Goal: Task Accomplishment & Management: Manage account settings

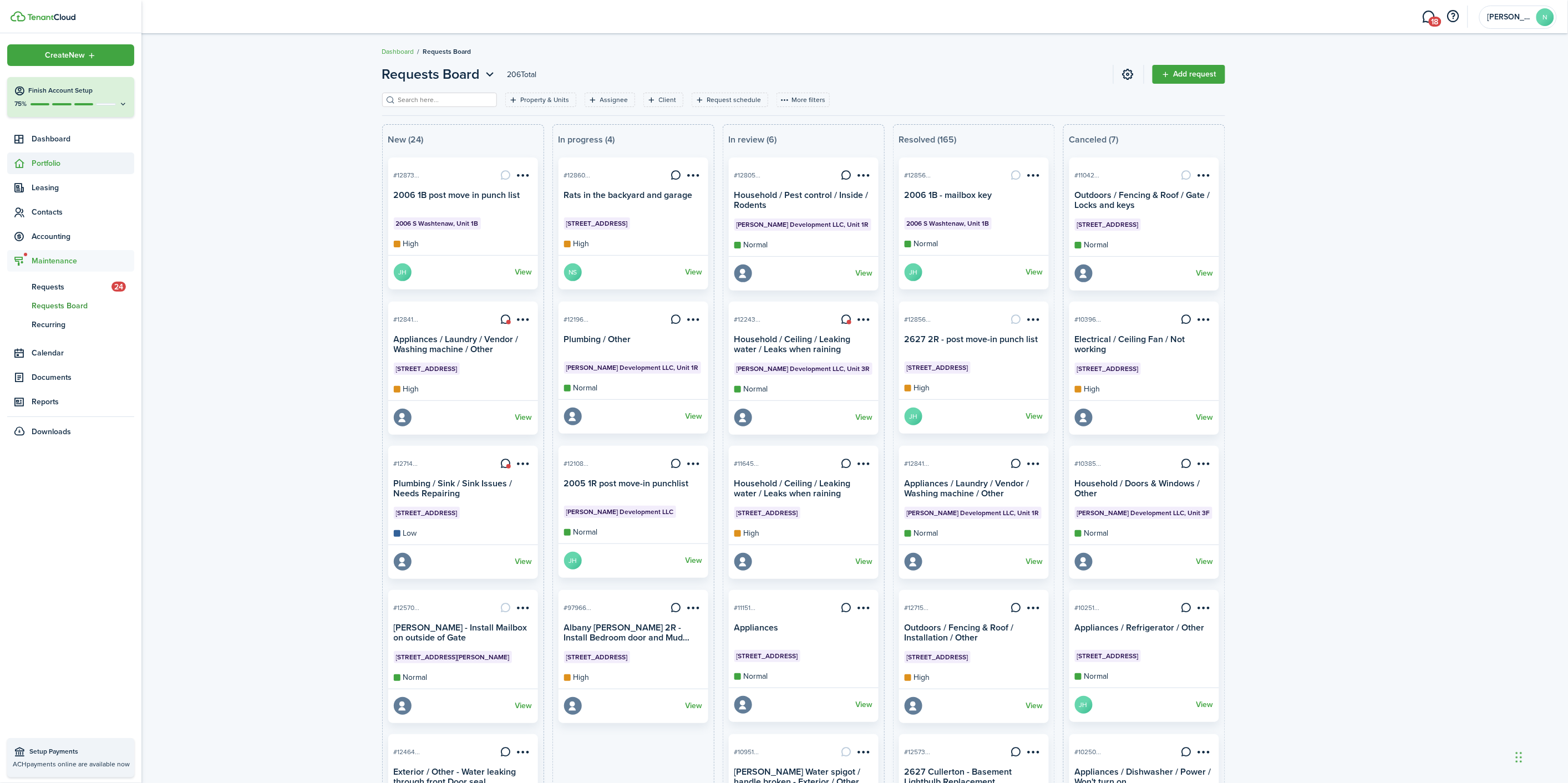
click at [47, 164] on span "Portfolio" at bounding box center [83, 163] width 103 height 12
click at [59, 186] on span "Properties" at bounding box center [83, 189] width 103 height 12
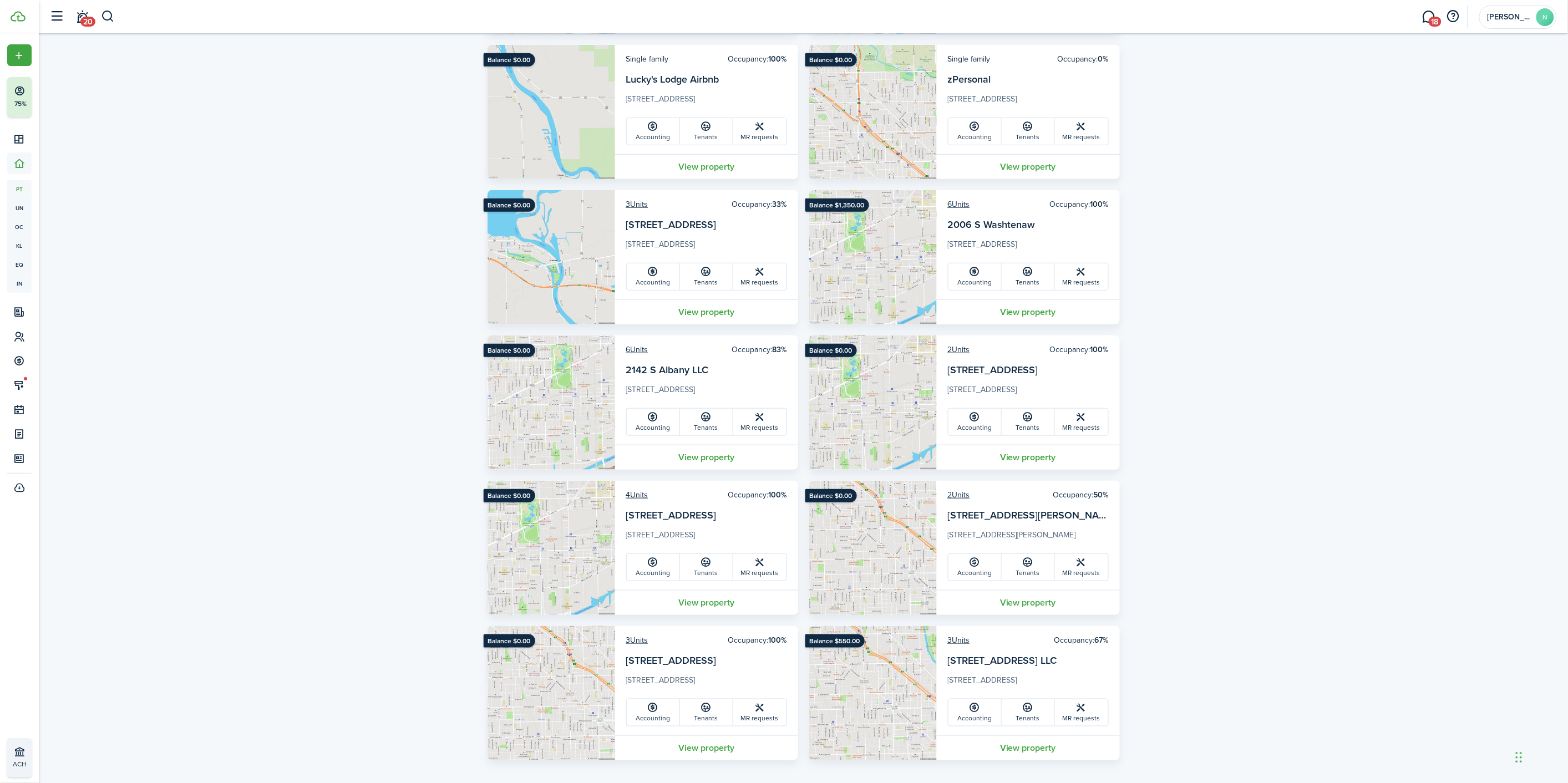
scroll to position [232, 0]
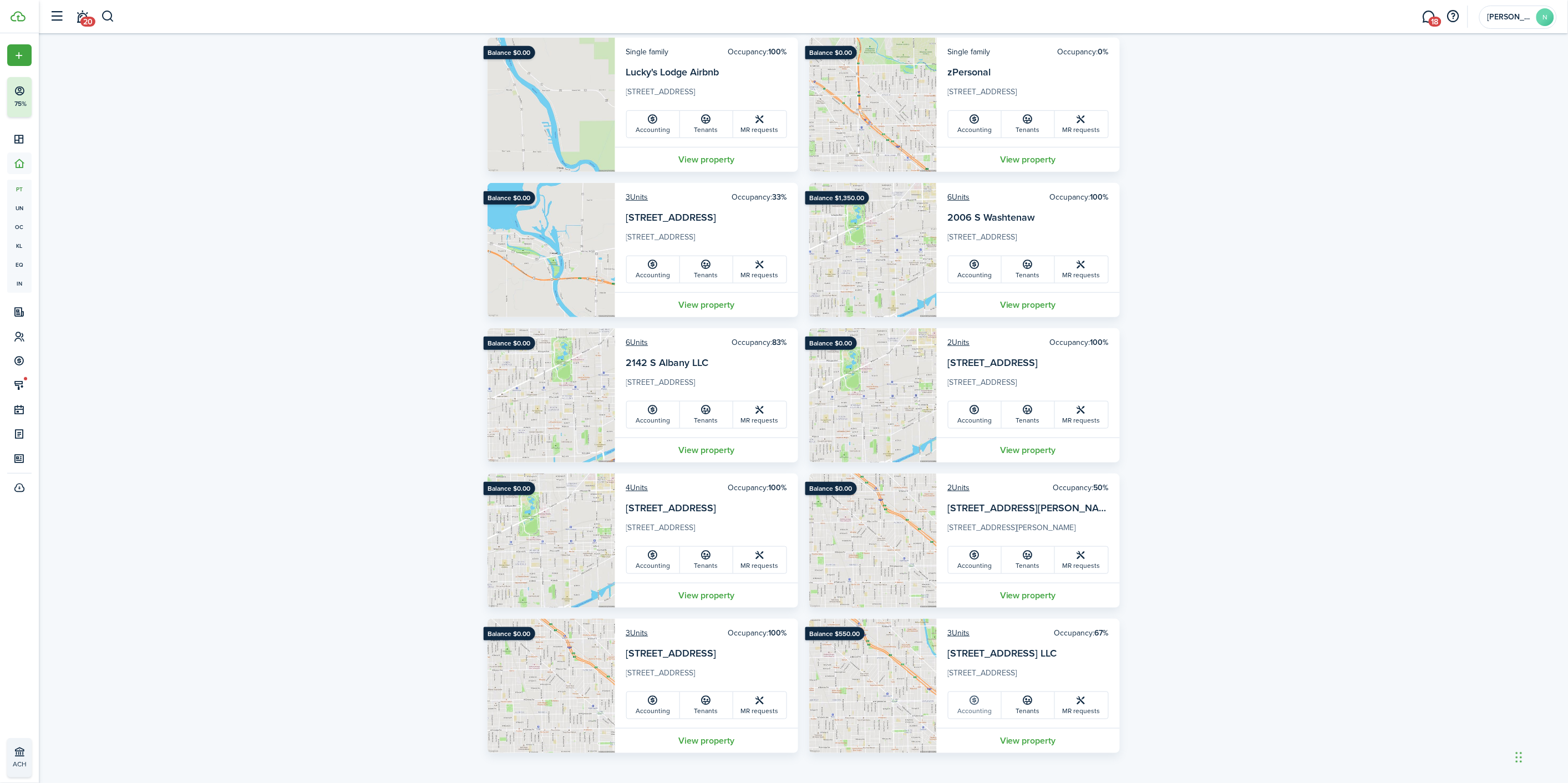
click at [995, 701] on link "Accounting" at bounding box center [975, 706] width 53 height 27
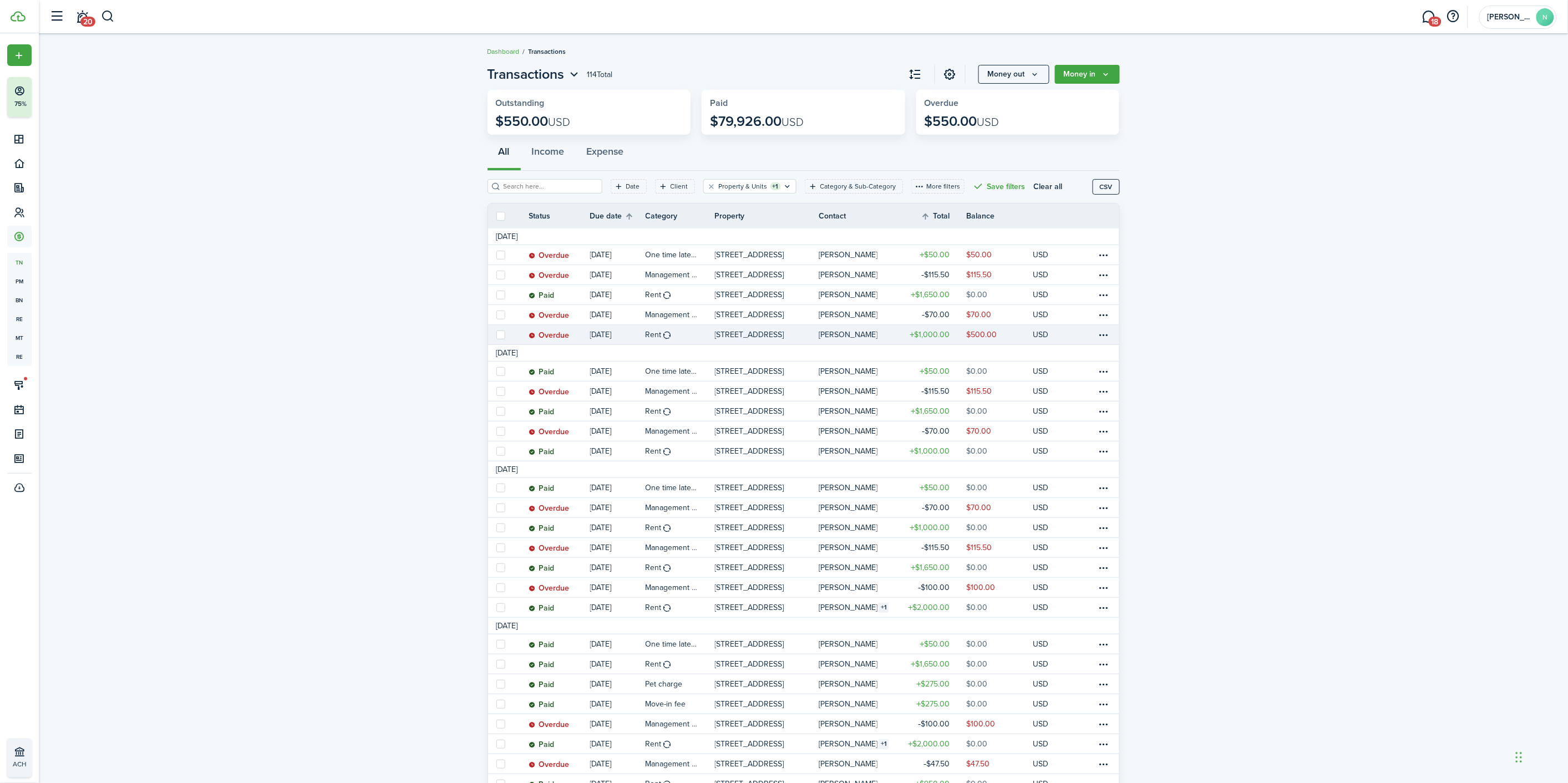
click at [1087, 333] on link at bounding box center [1088, 335] width 16 height 20
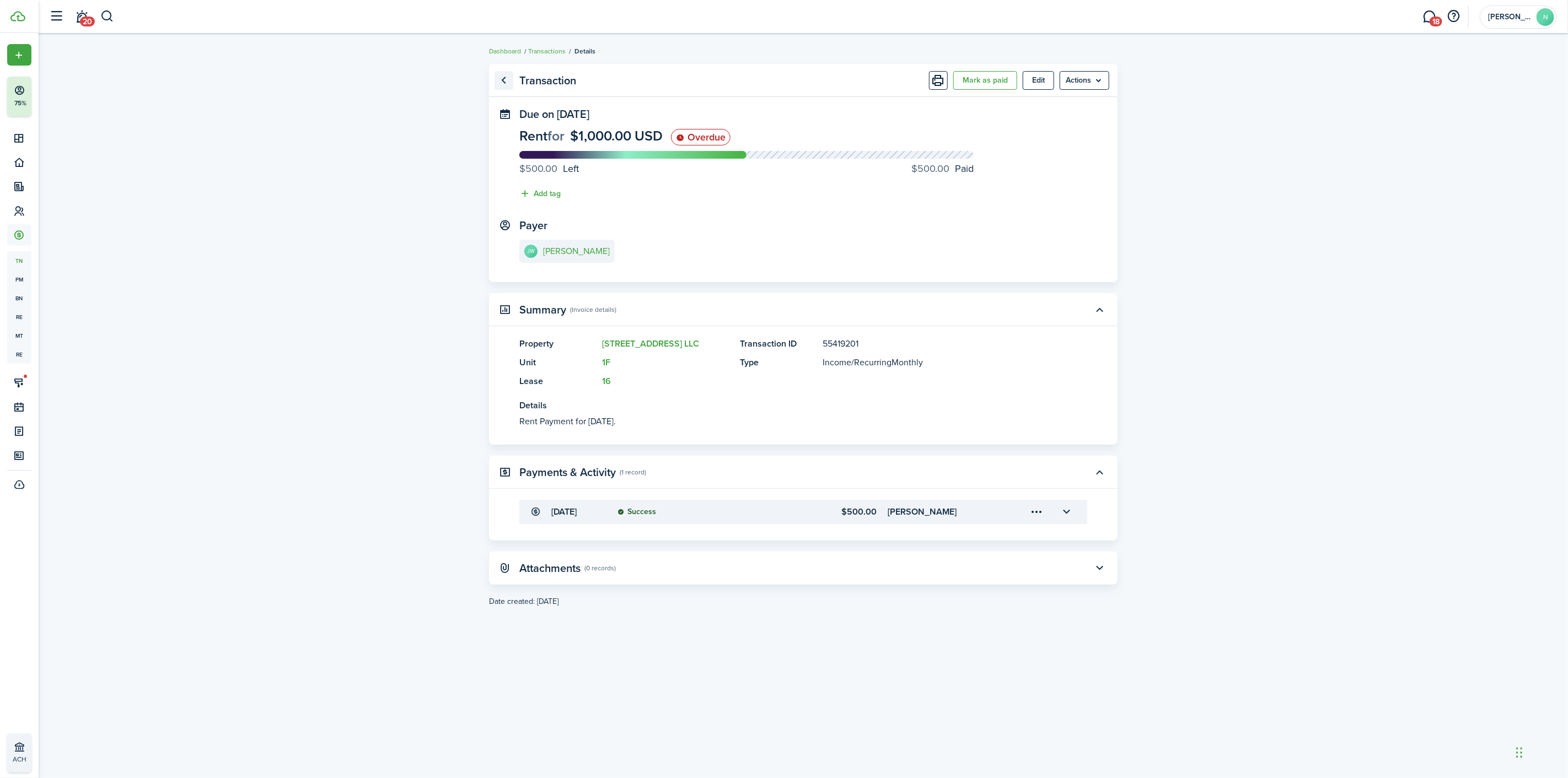
click at [509, 73] on link "Go back" at bounding box center [503, 80] width 19 height 19
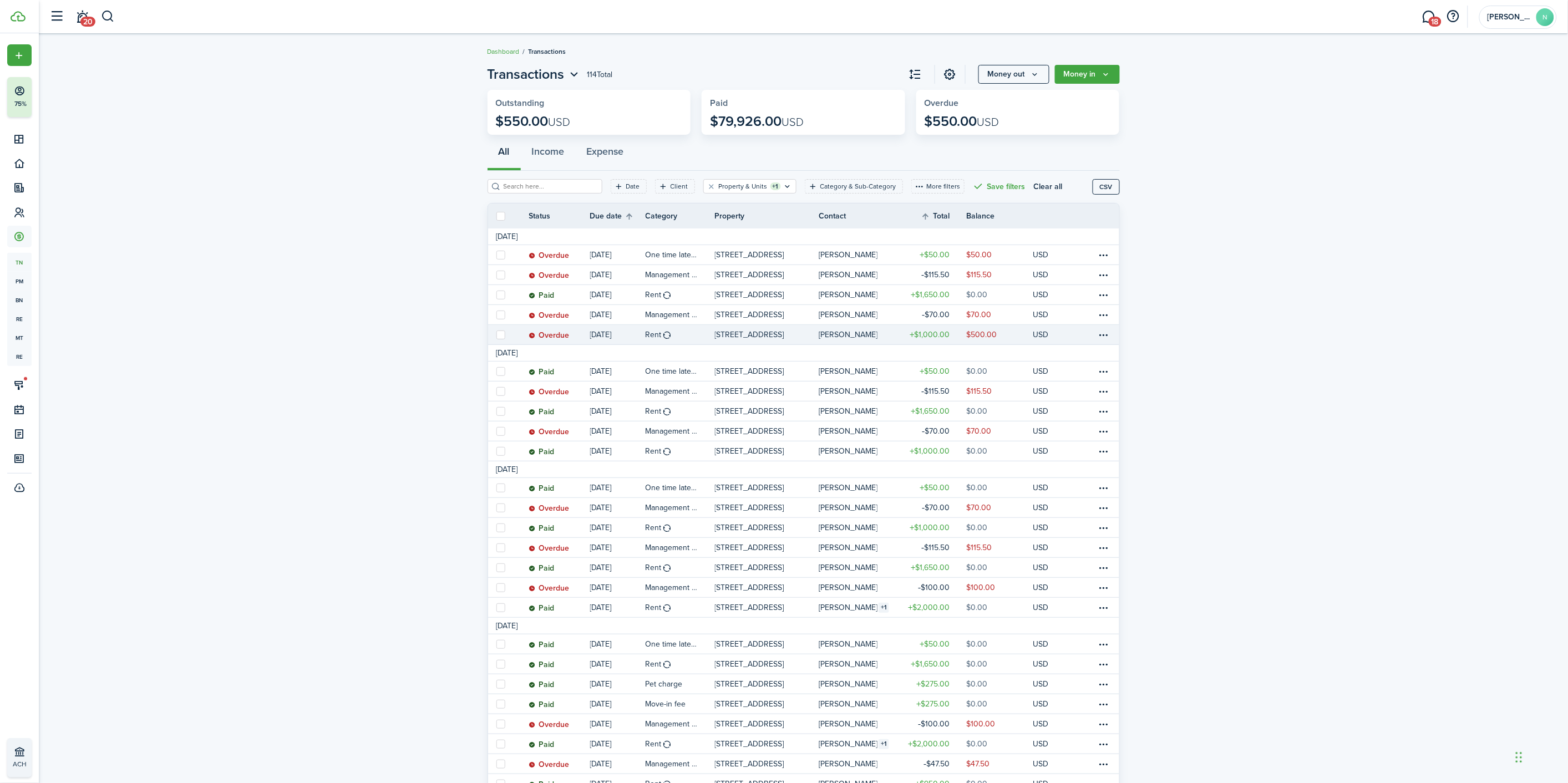
click at [927, 328] on link "$1,000.00" at bounding box center [933, 335] width 67 height 20
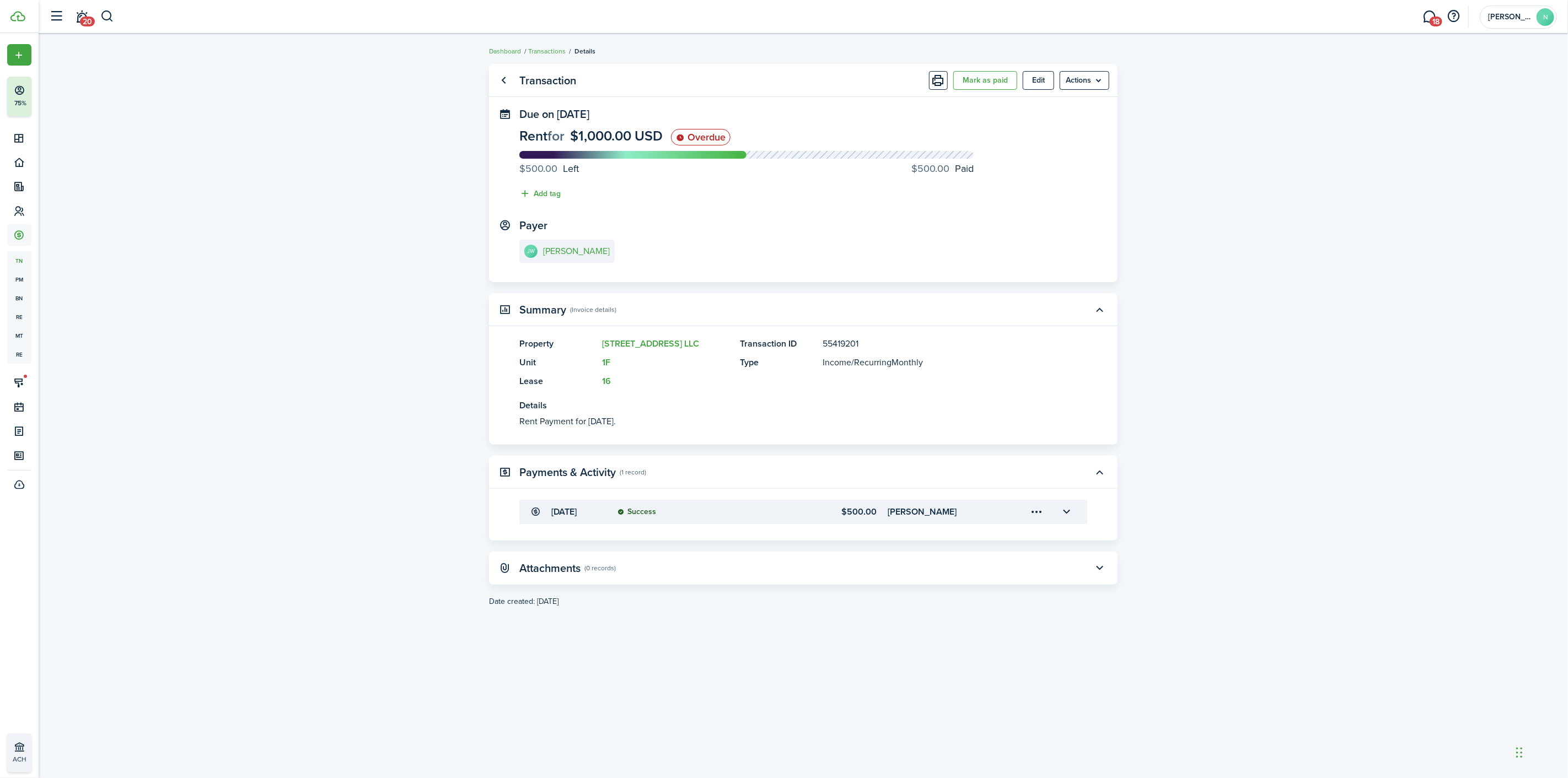
click at [565, 78] on panel-main-title "Transaction" at bounding box center [547, 80] width 57 height 12
click at [576, 243] on link "[PERSON_NAME] [PERSON_NAME]" at bounding box center [567, 251] width 95 height 23
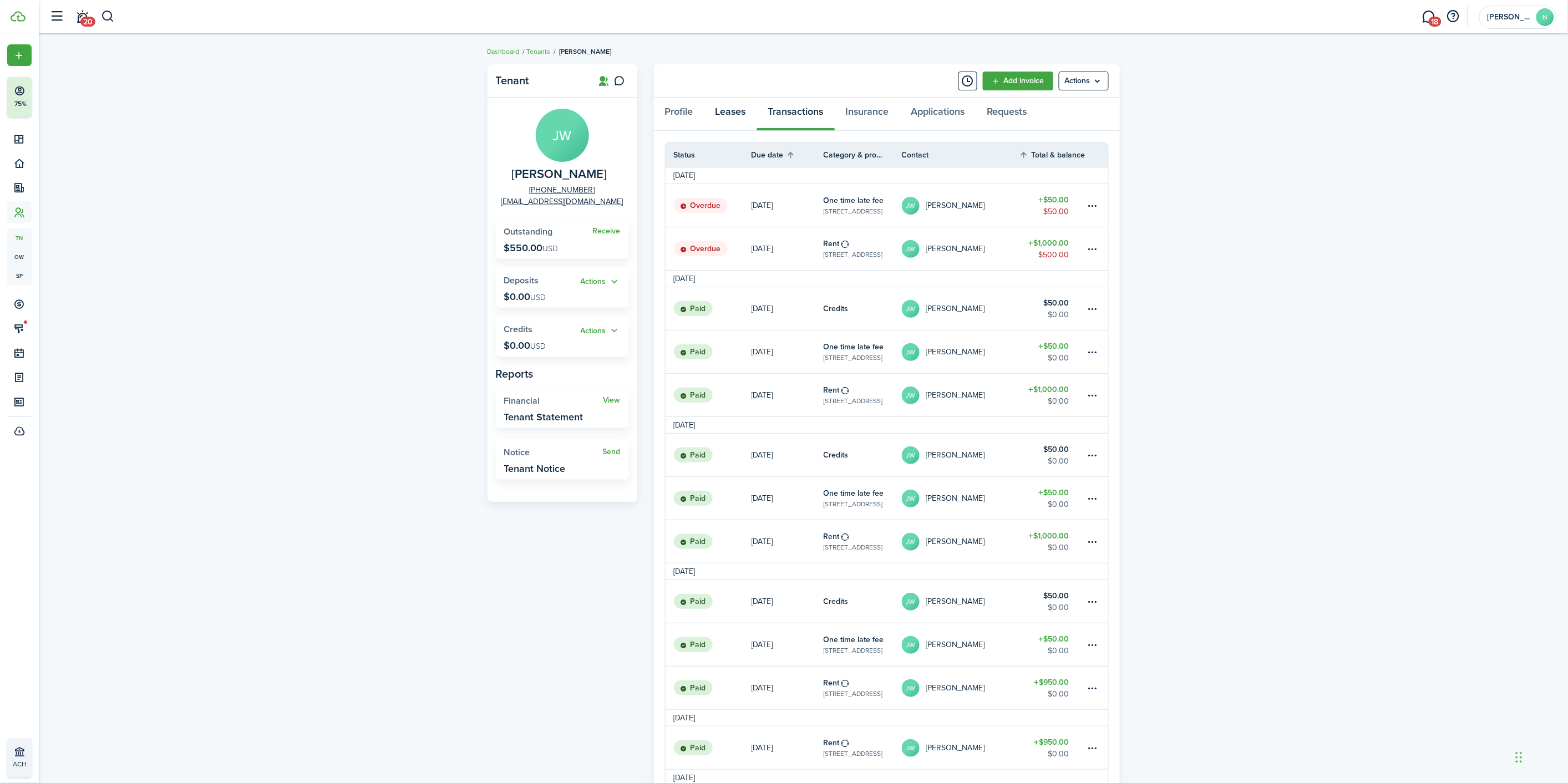
click at [725, 121] on link "Leases" at bounding box center [731, 114] width 52 height 33
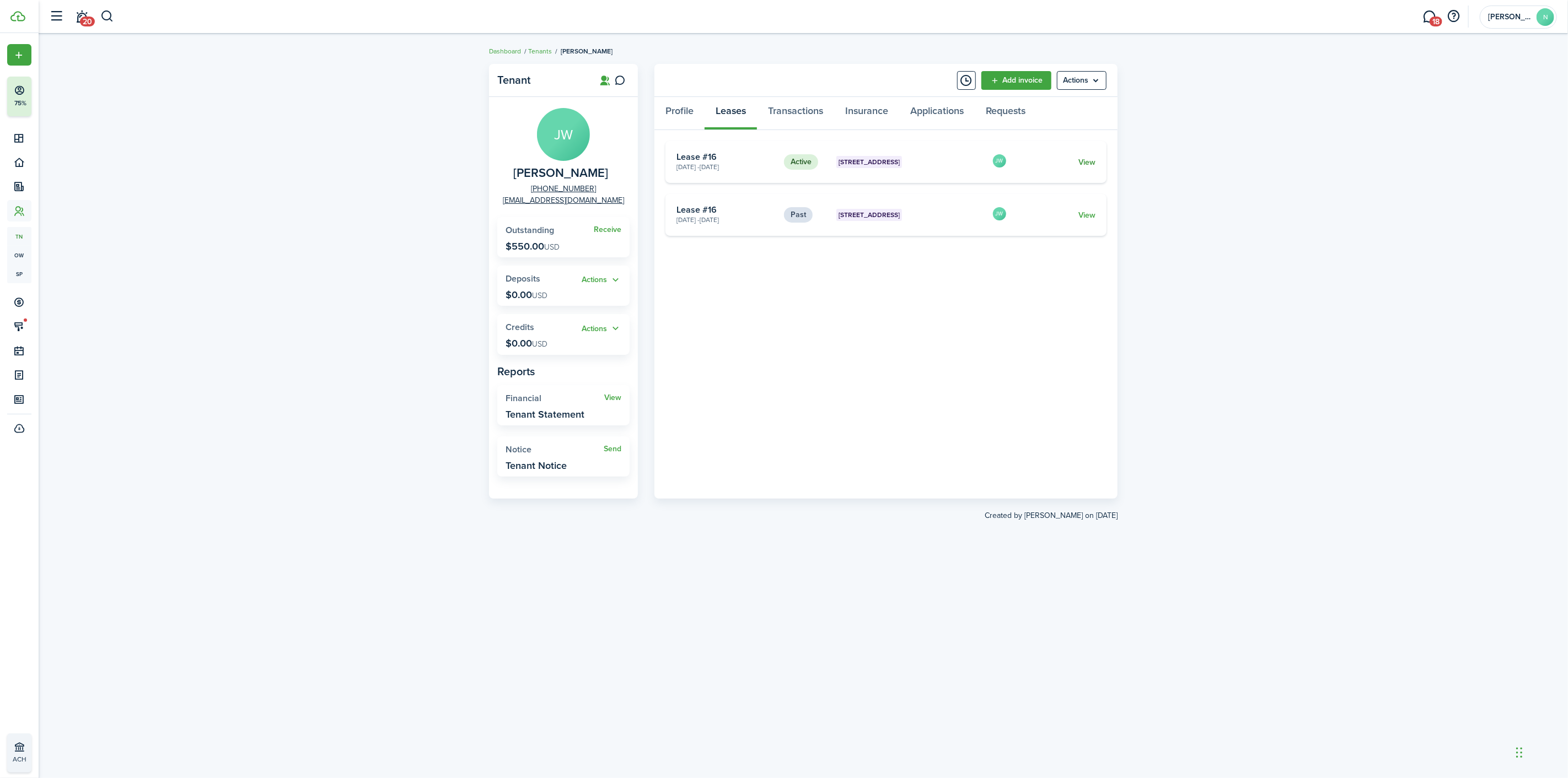
click at [1084, 160] on link "View" at bounding box center [1087, 162] width 17 height 12
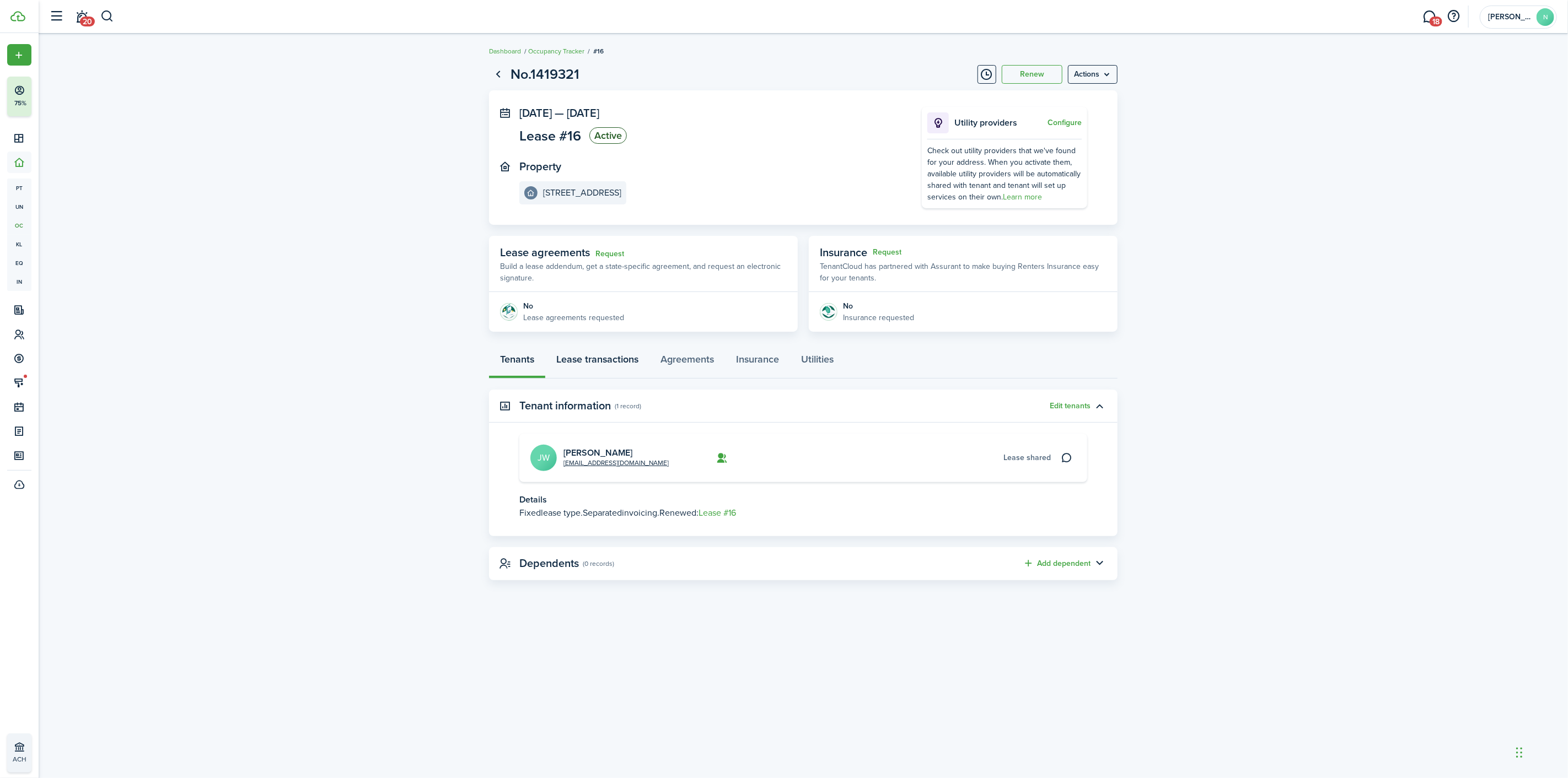
click at [587, 359] on link "Lease transactions" at bounding box center [597, 362] width 104 height 33
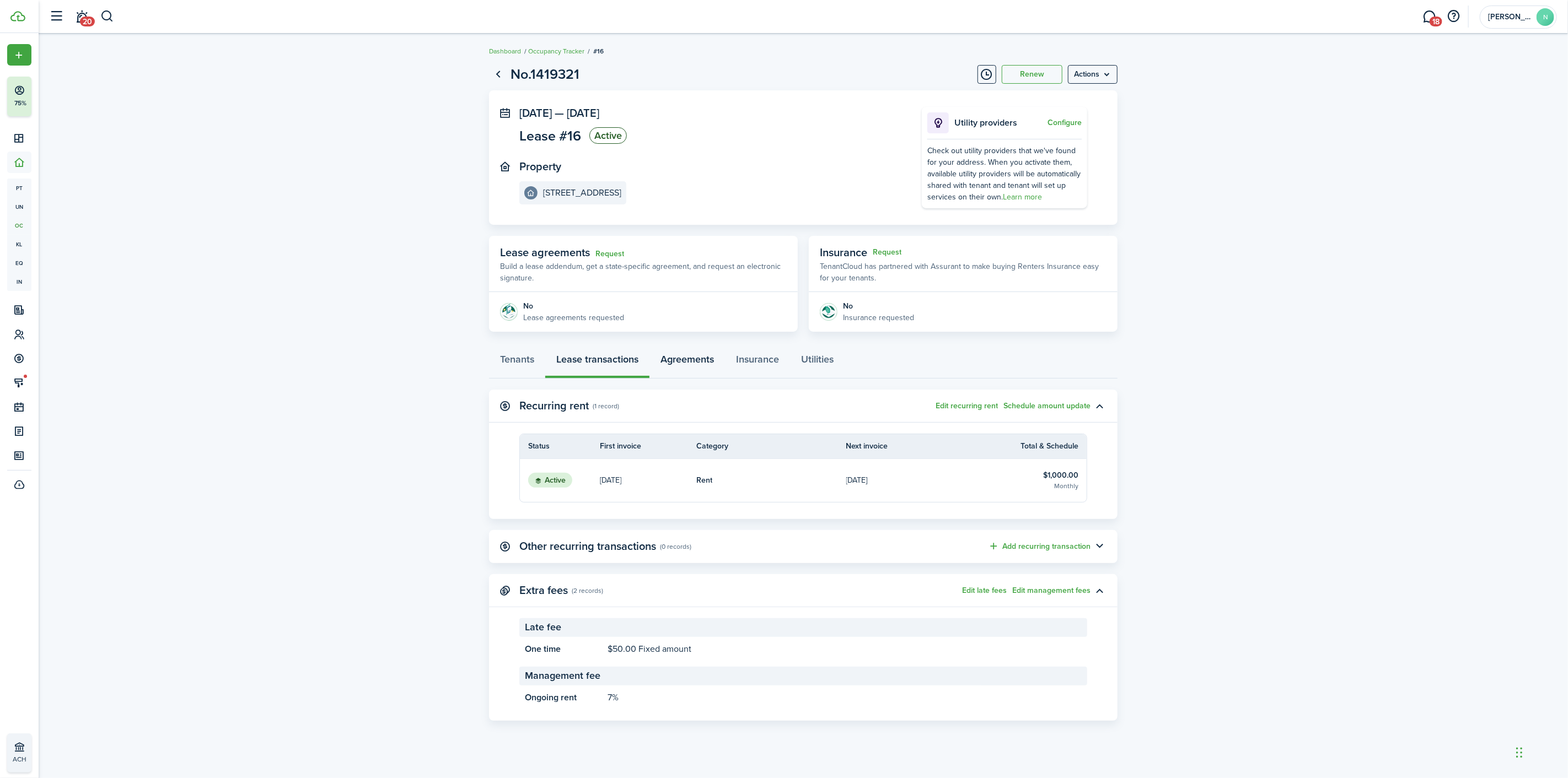
click at [693, 355] on link "Agreements" at bounding box center [687, 362] width 76 height 33
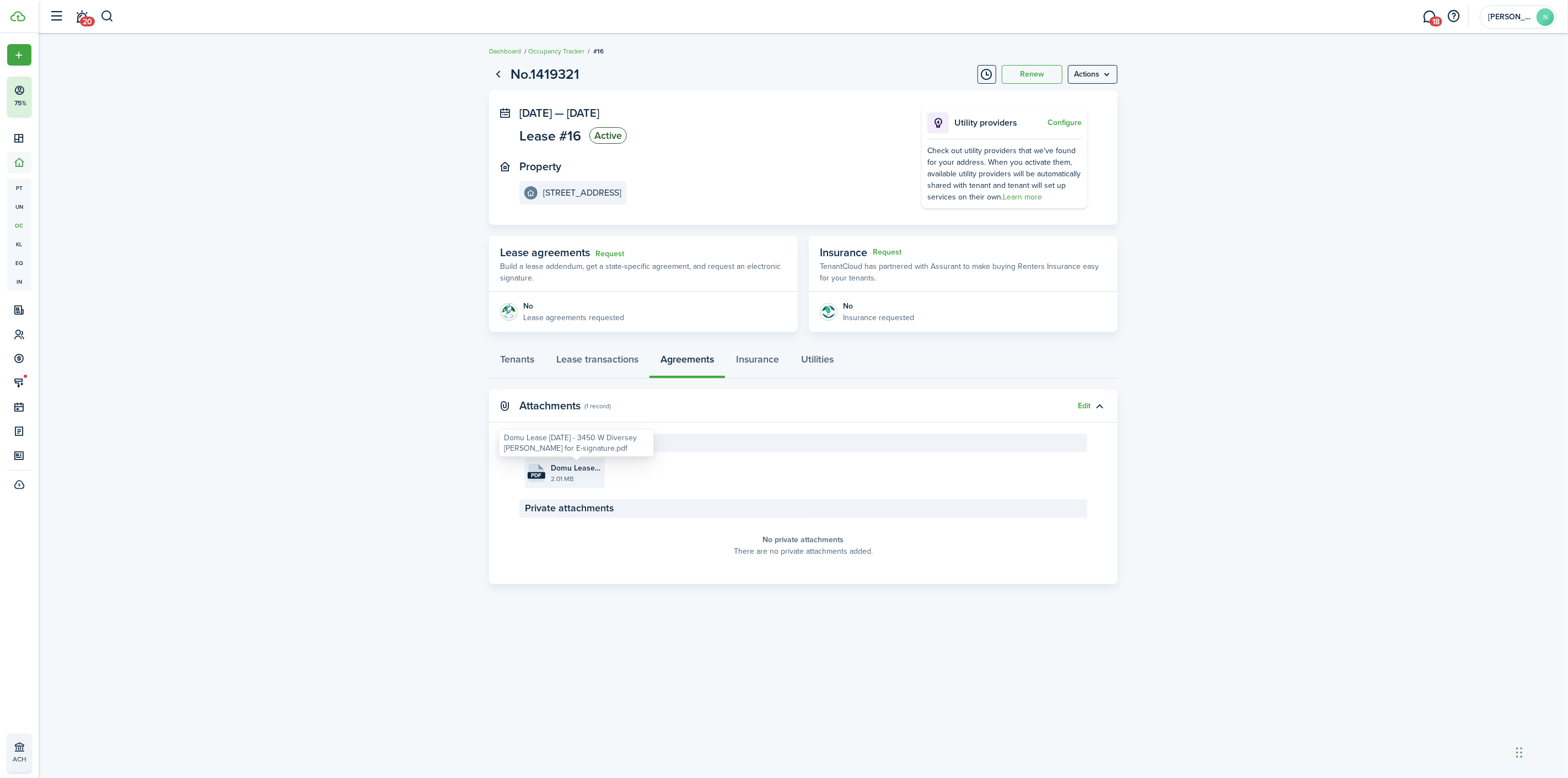
click at [553, 467] on span "Domu Lease [DATE] - 3450 W Diversey [PERSON_NAME] for E-signature.pdf" at bounding box center [576, 468] width 51 height 12
click at [620, 365] on link "Lease transactions" at bounding box center [597, 362] width 104 height 33
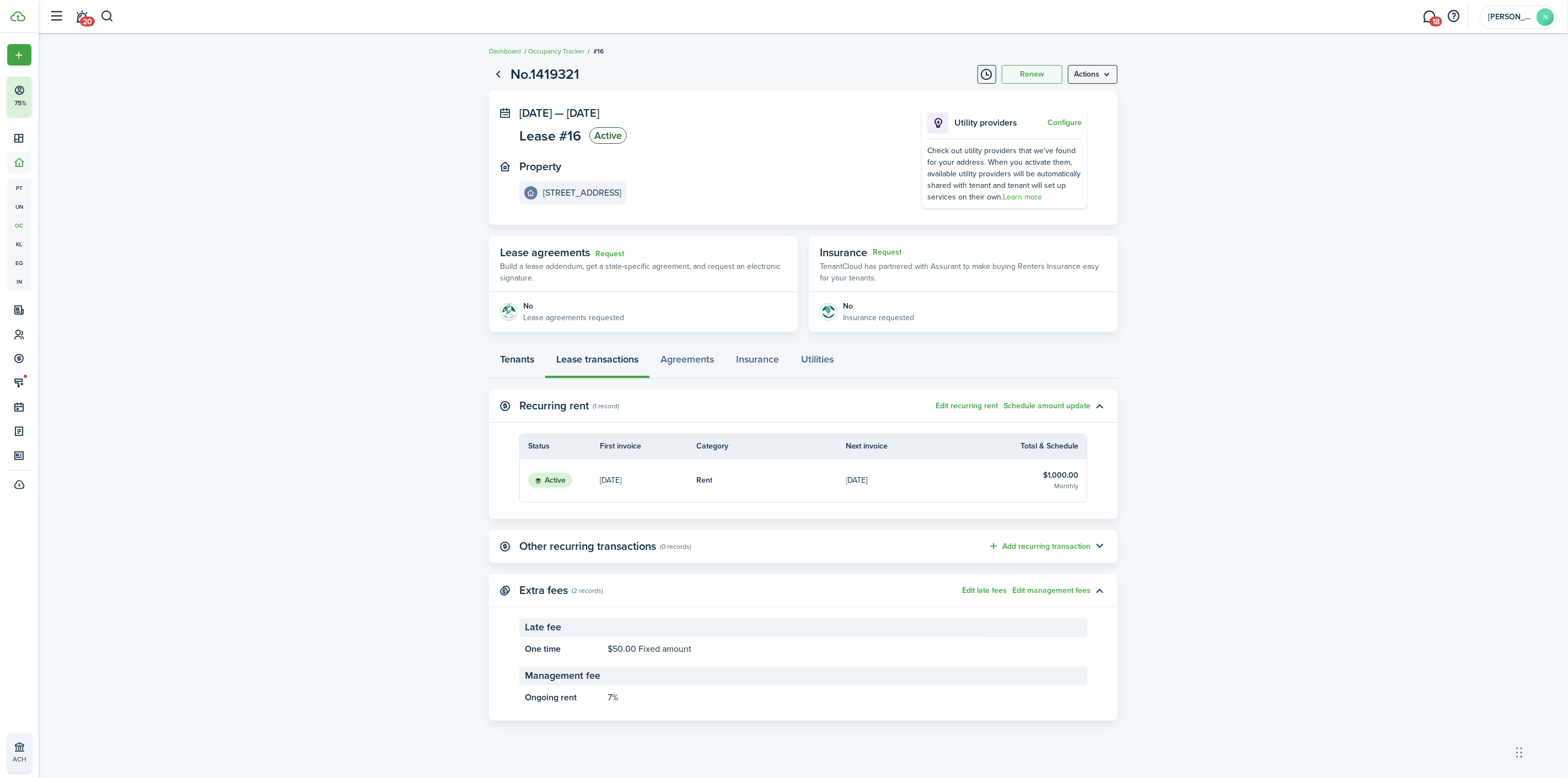
click at [524, 362] on link "Tenants" at bounding box center [517, 362] width 56 height 33
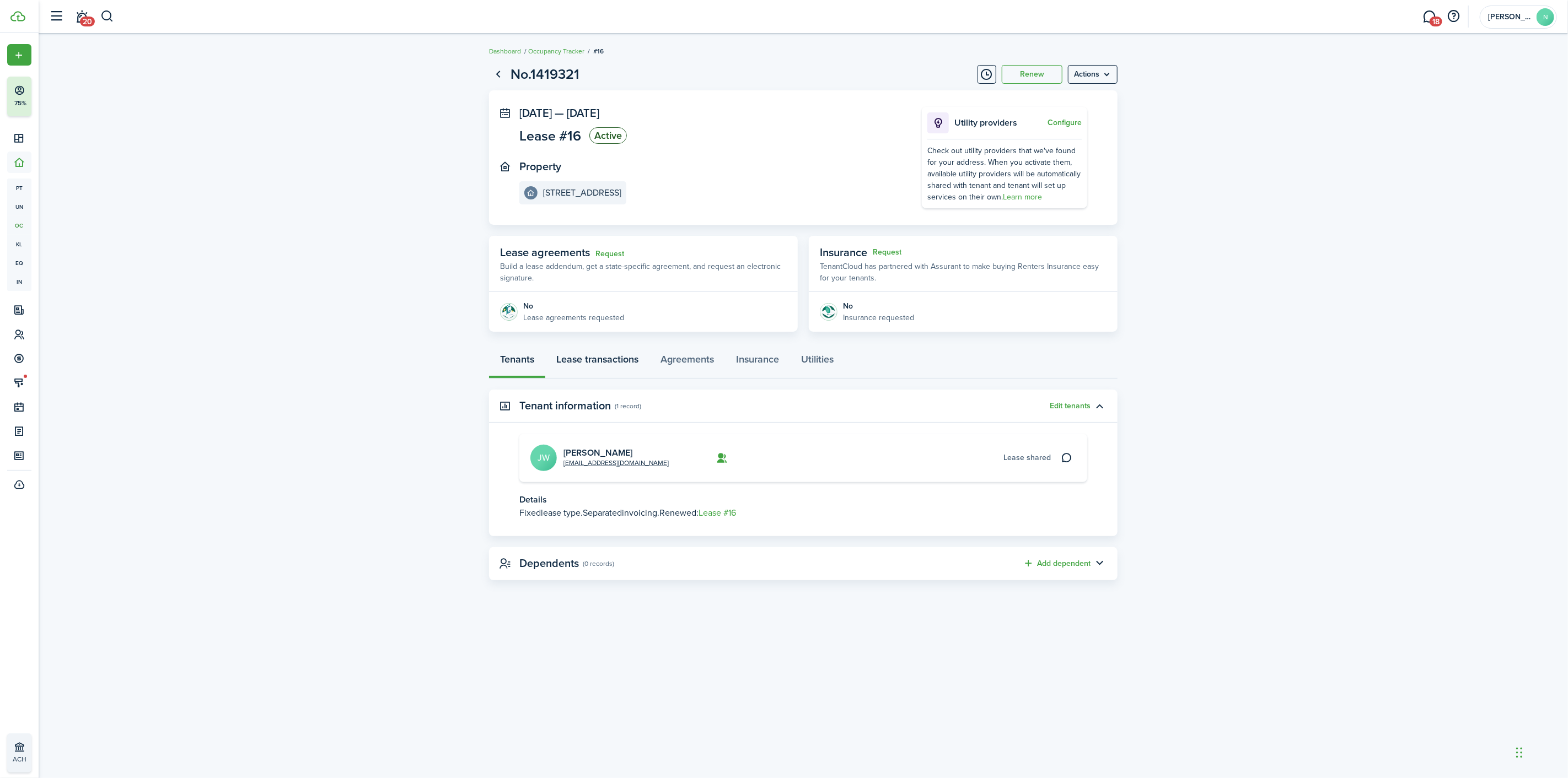
click at [580, 366] on link "Lease transactions" at bounding box center [597, 362] width 104 height 33
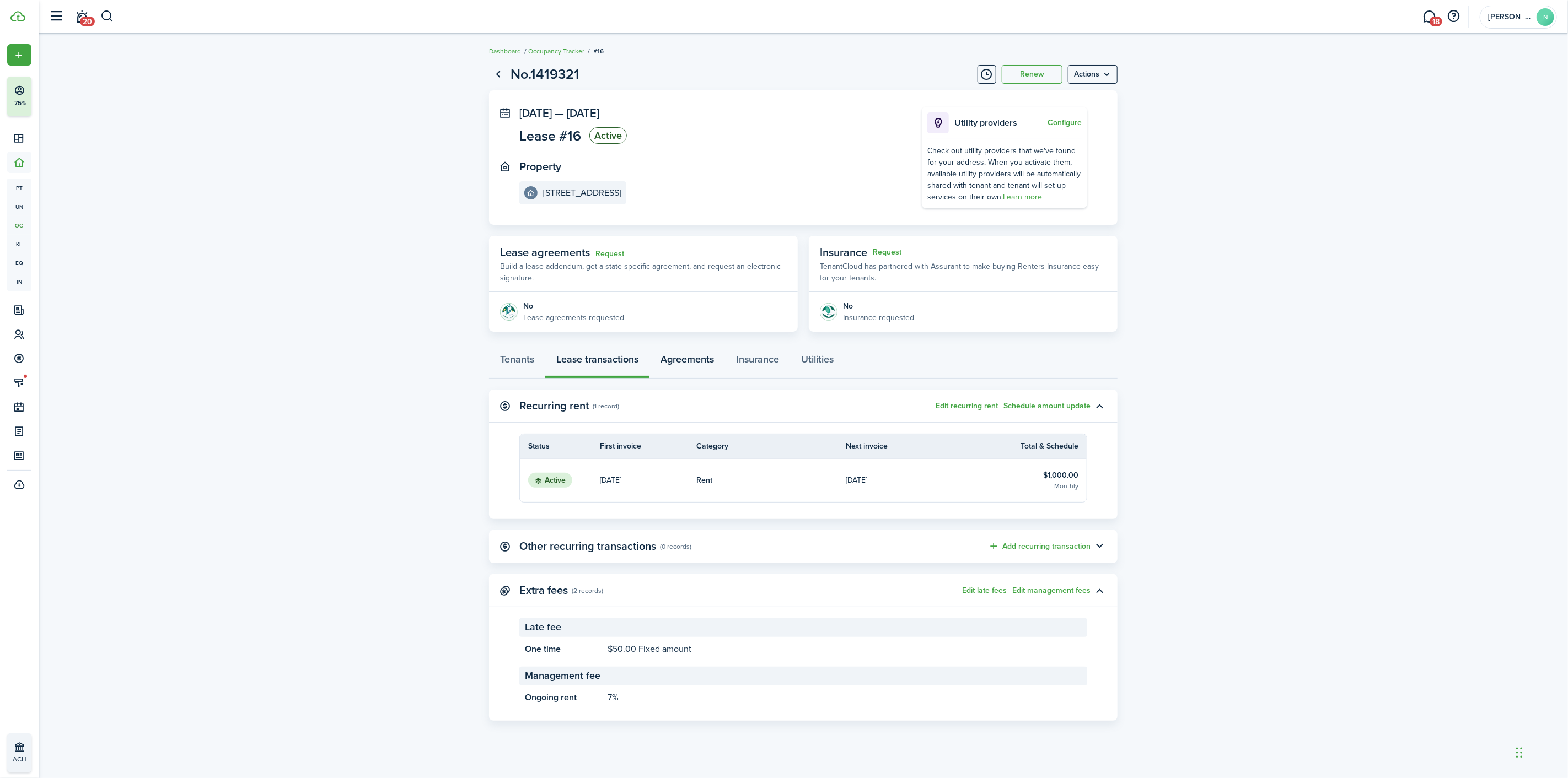
click at [677, 357] on link "Agreements" at bounding box center [687, 362] width 76 height 33
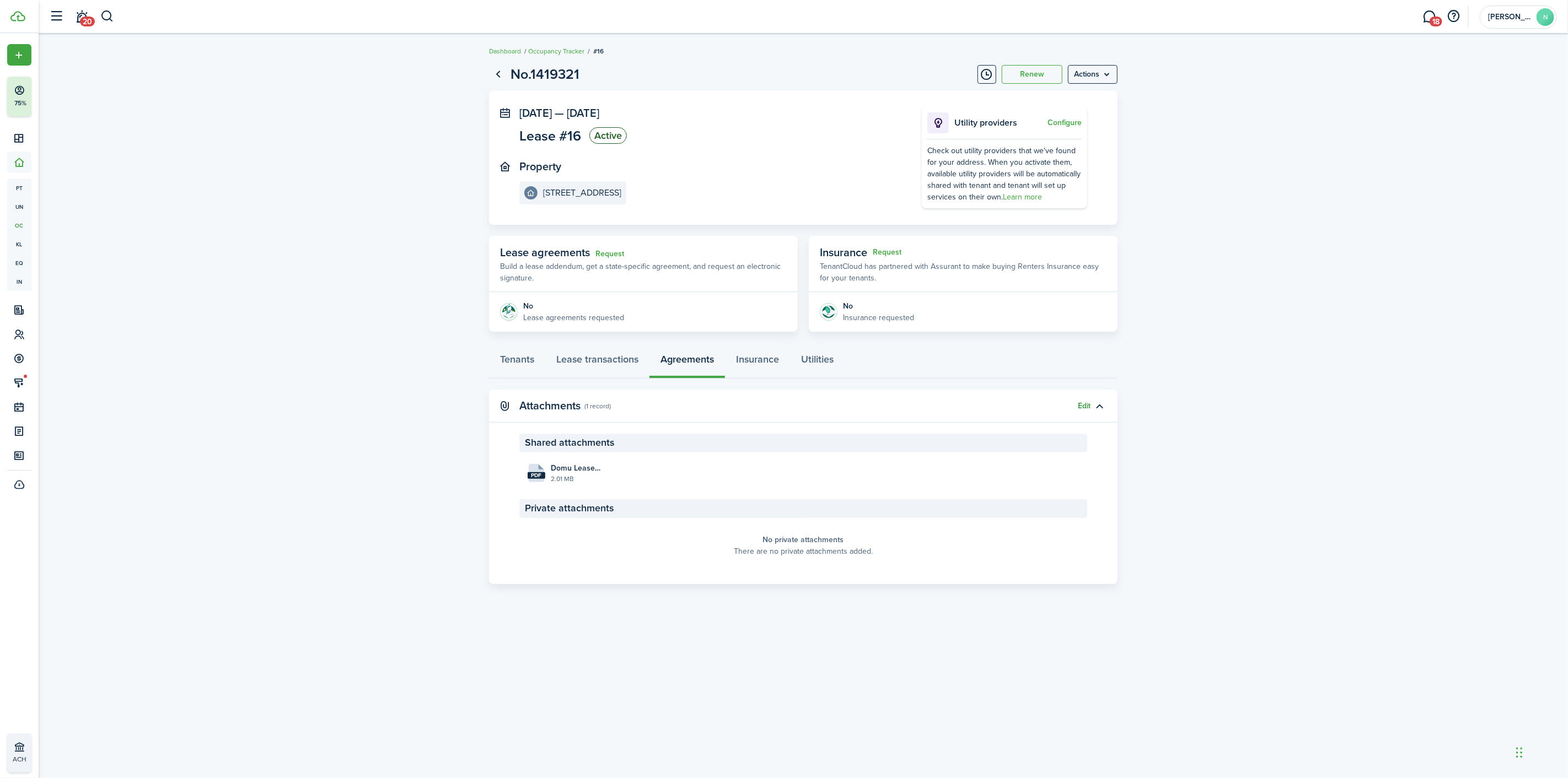
click at [1084, 404] on button "Edit" at bounding box center [1084, 406] width 12 height 9
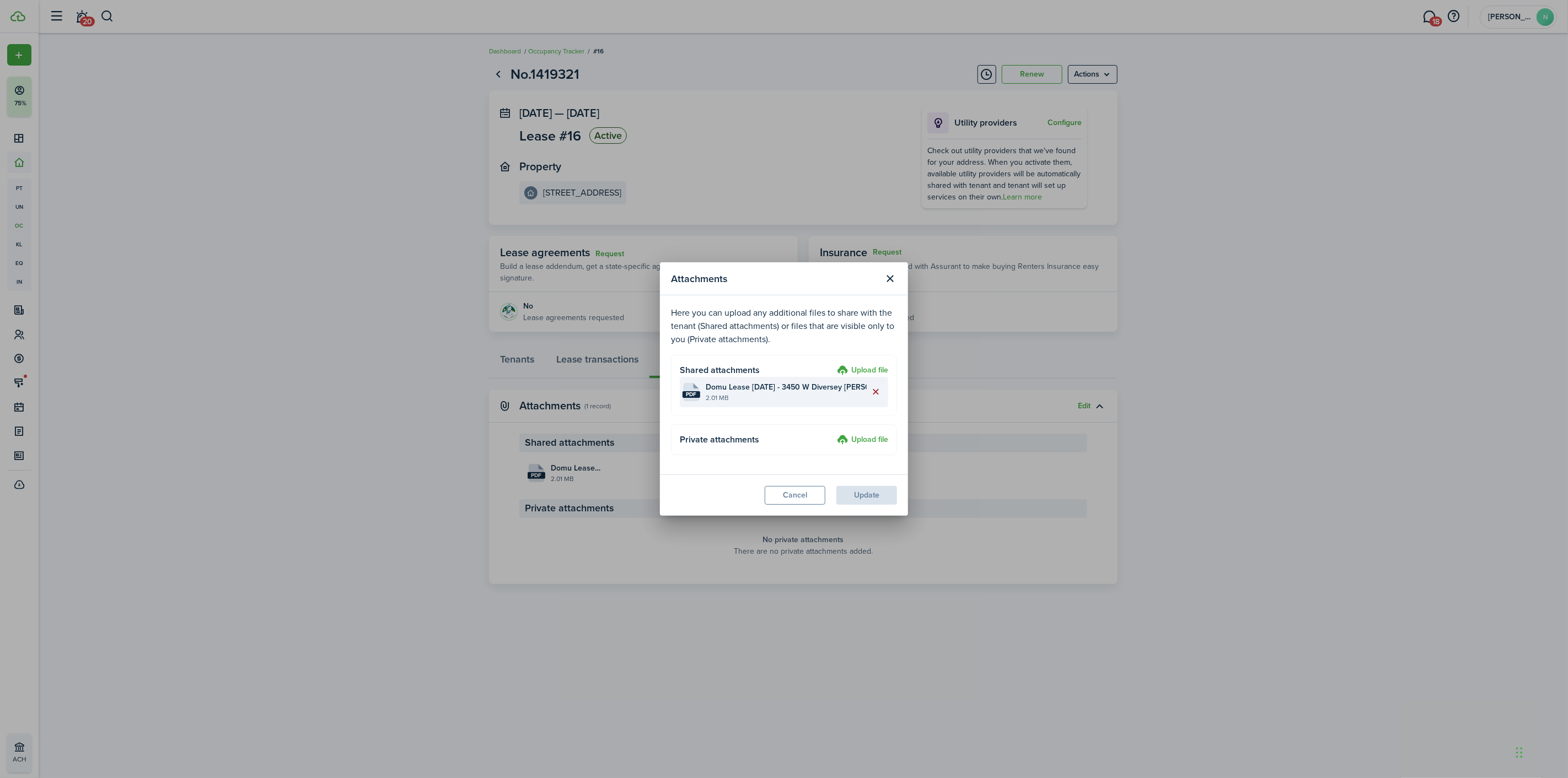
click at [878, 388] on button "Delete file" at bounding box center [876, 392] width 19 height 19
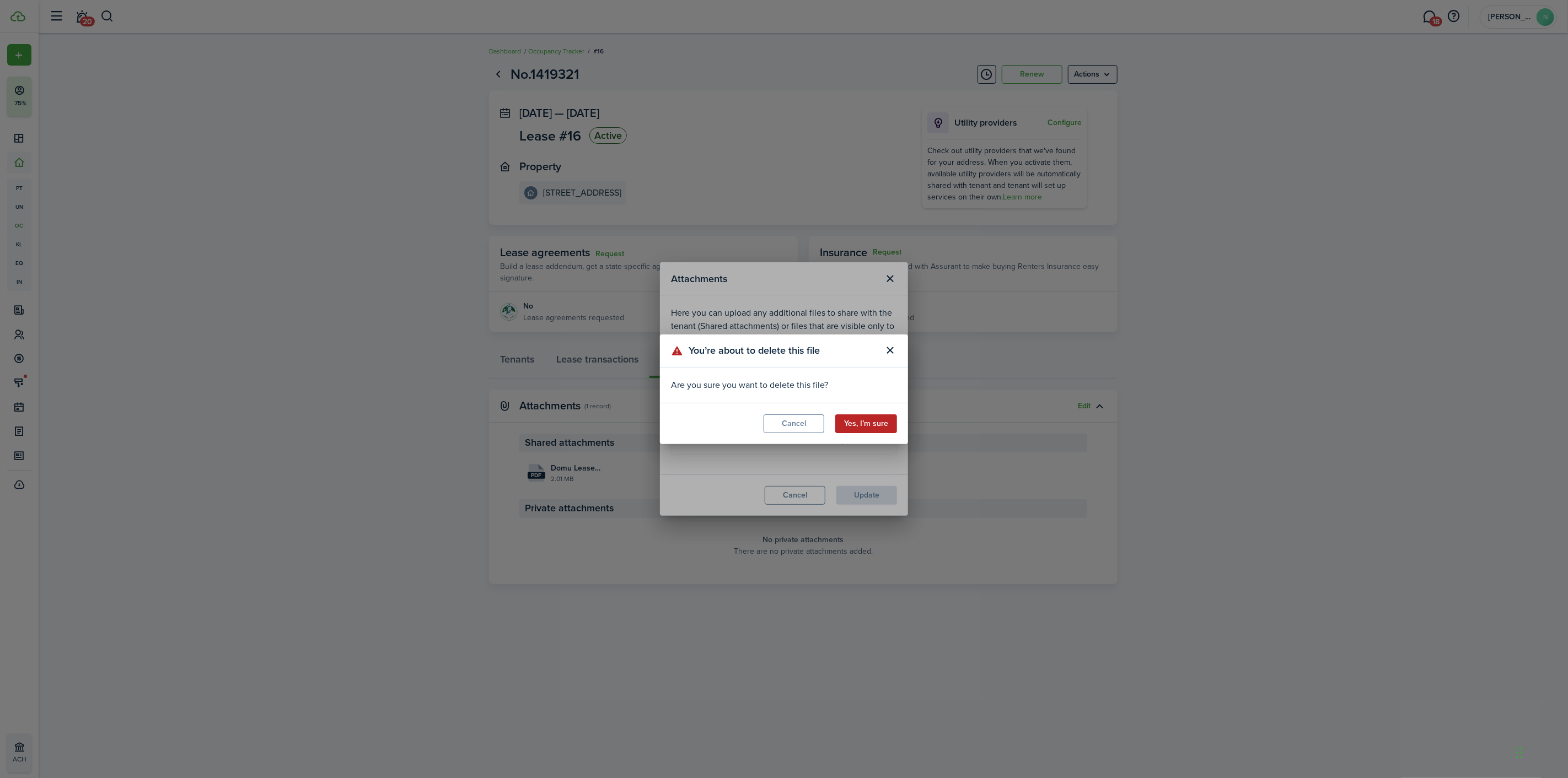
click at [864, 426] on button "Yes, I’m sure" at bounding box center [866, 424] width 62 height 19
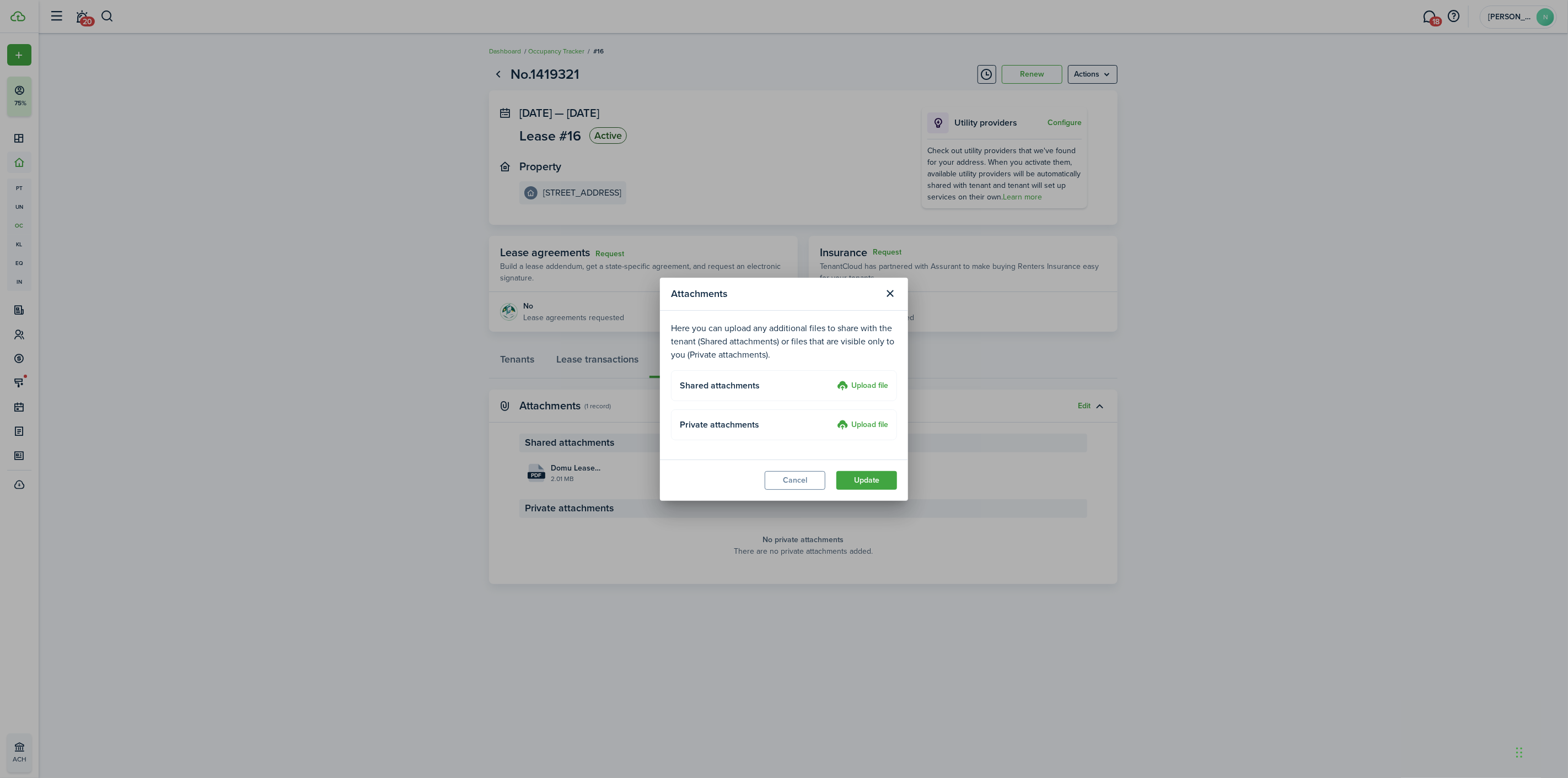
click at [858, 389] on label "Upload file" at bounding box center [862, 386] width 51 height 13
click at [833, 380] on input "Upload file" at bounding box center [833, 380] width 0 height 0
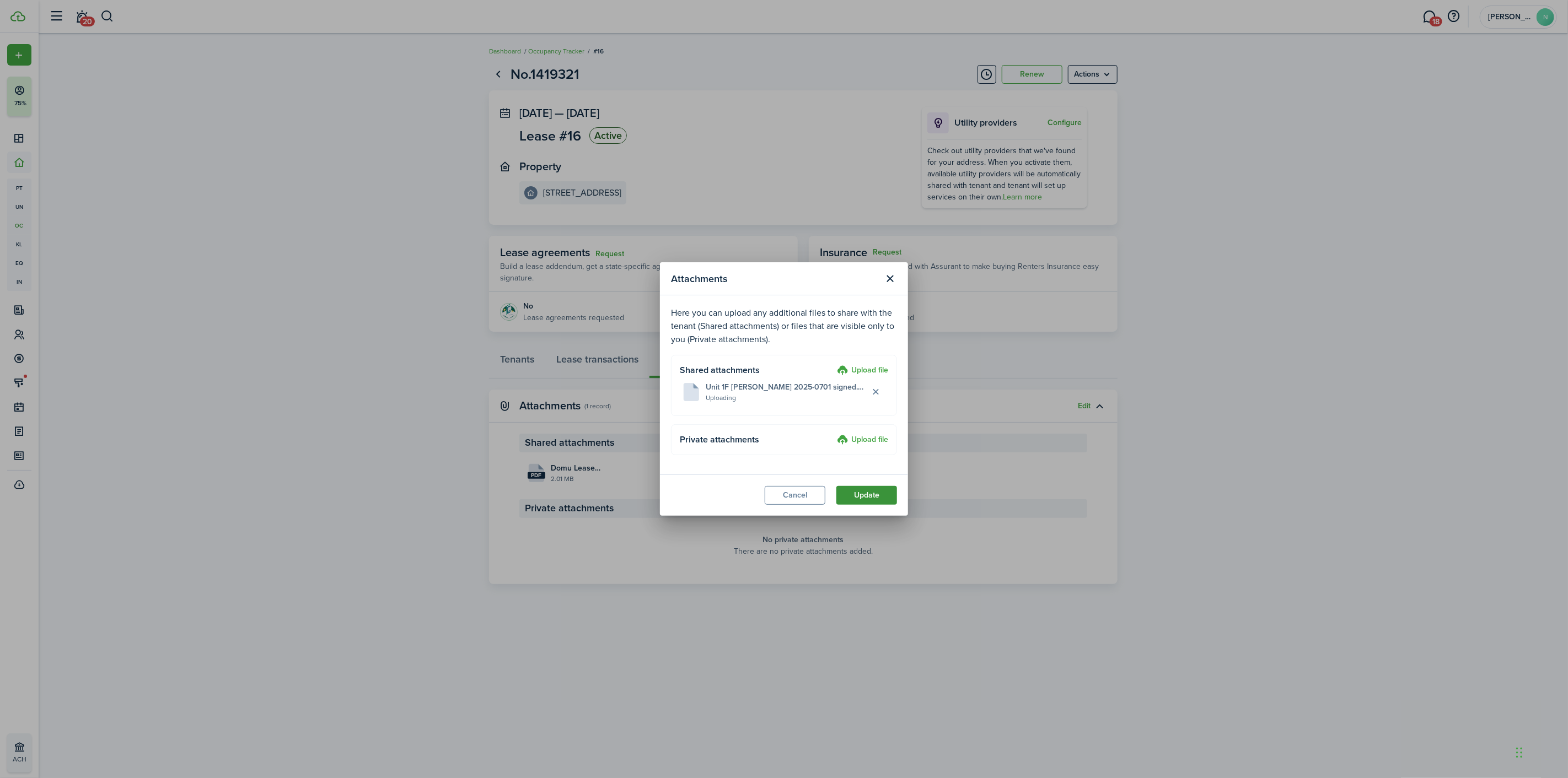
click at [878, 490] on button "Update" at bounding box center [866, 495] width 61 height 19
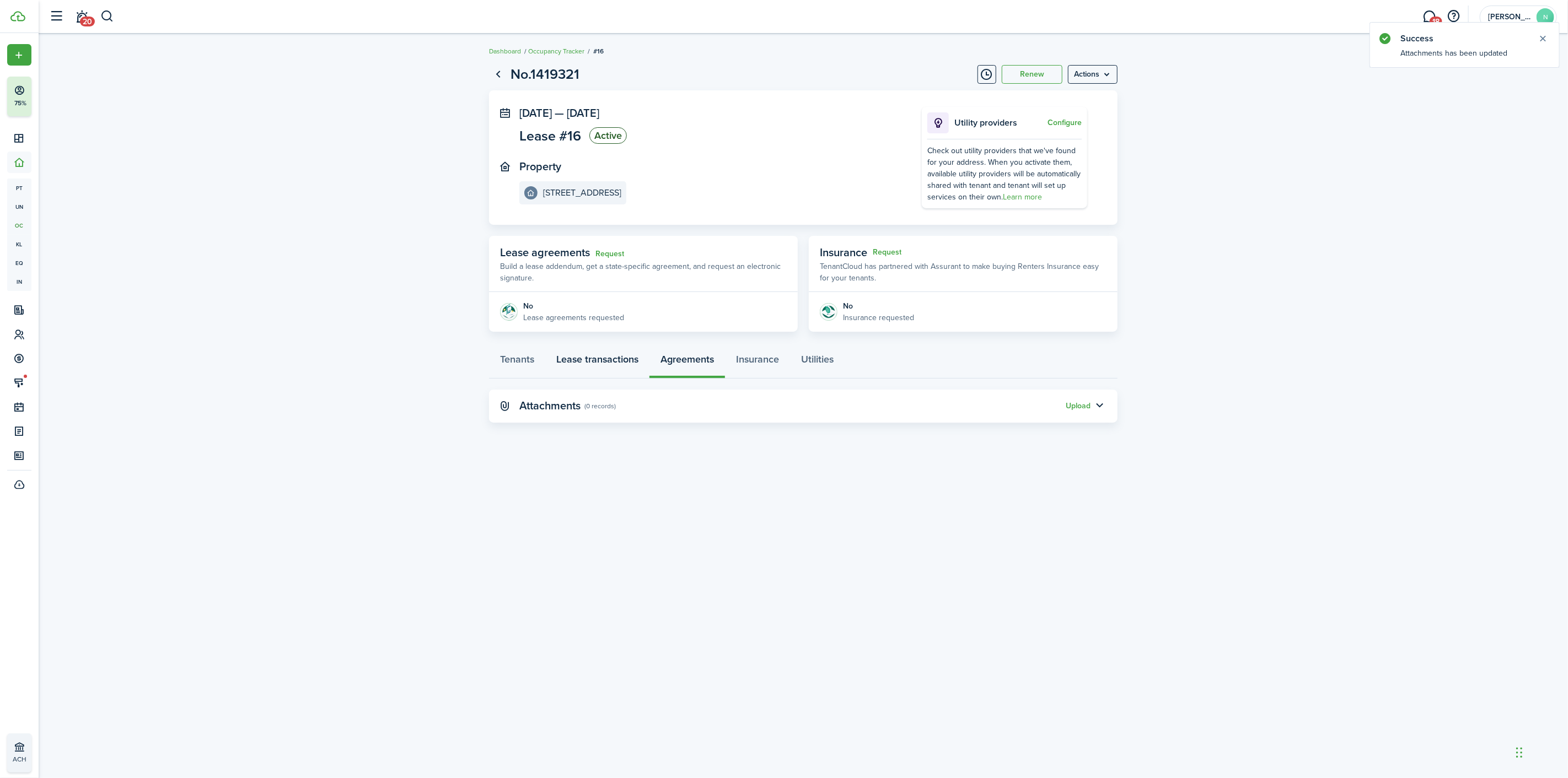
click at [610, 360] on link "Lease transactions" at bounding box center [597, 362] width 104 height 33
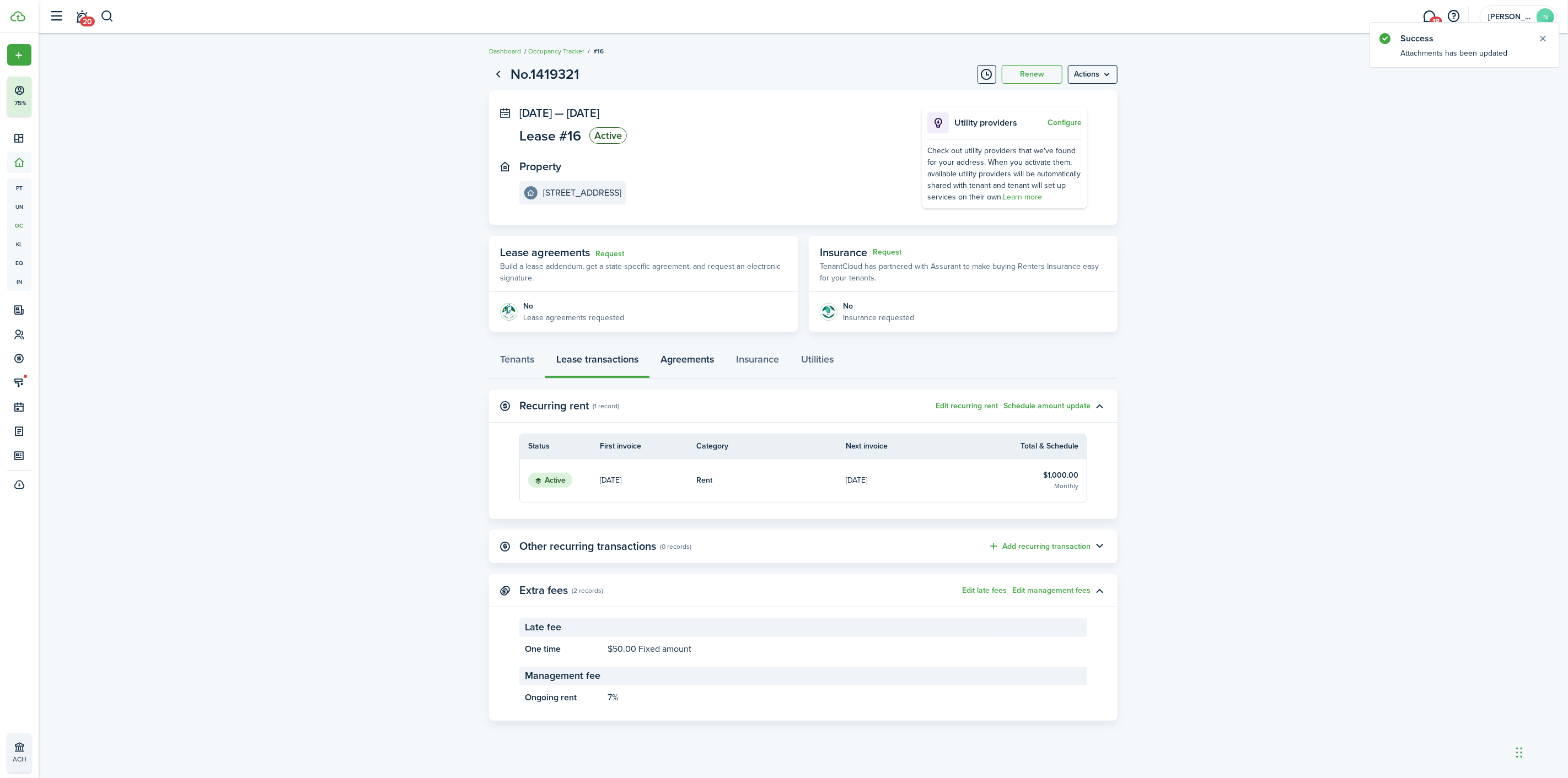
click at [681, 355] on link "Agreements" at bounding box center [687, 362] width 76 height 33
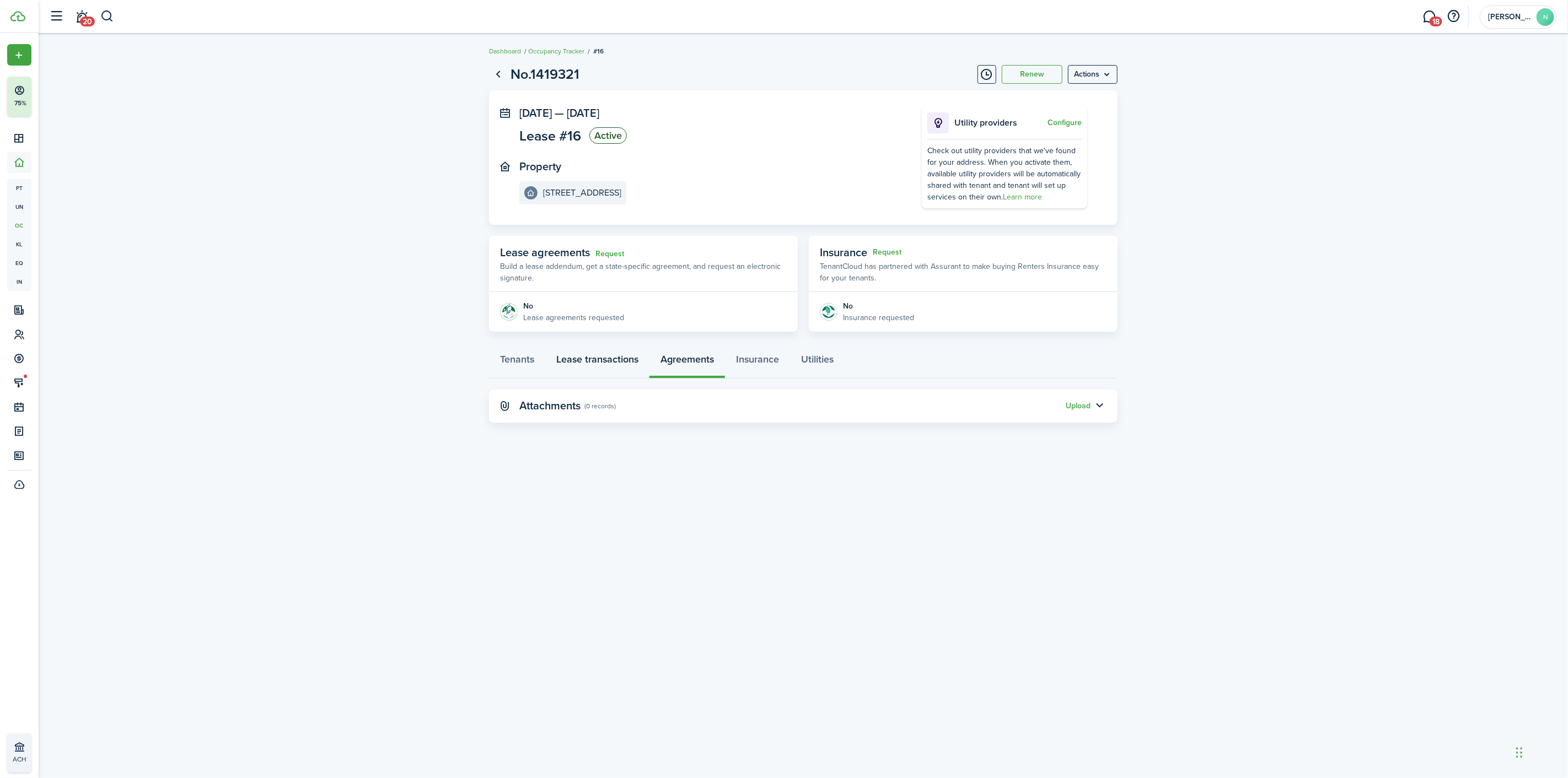
click at [568, 369] on link "Lease transactions" at bounding box center [597, 362] width 104 height 33
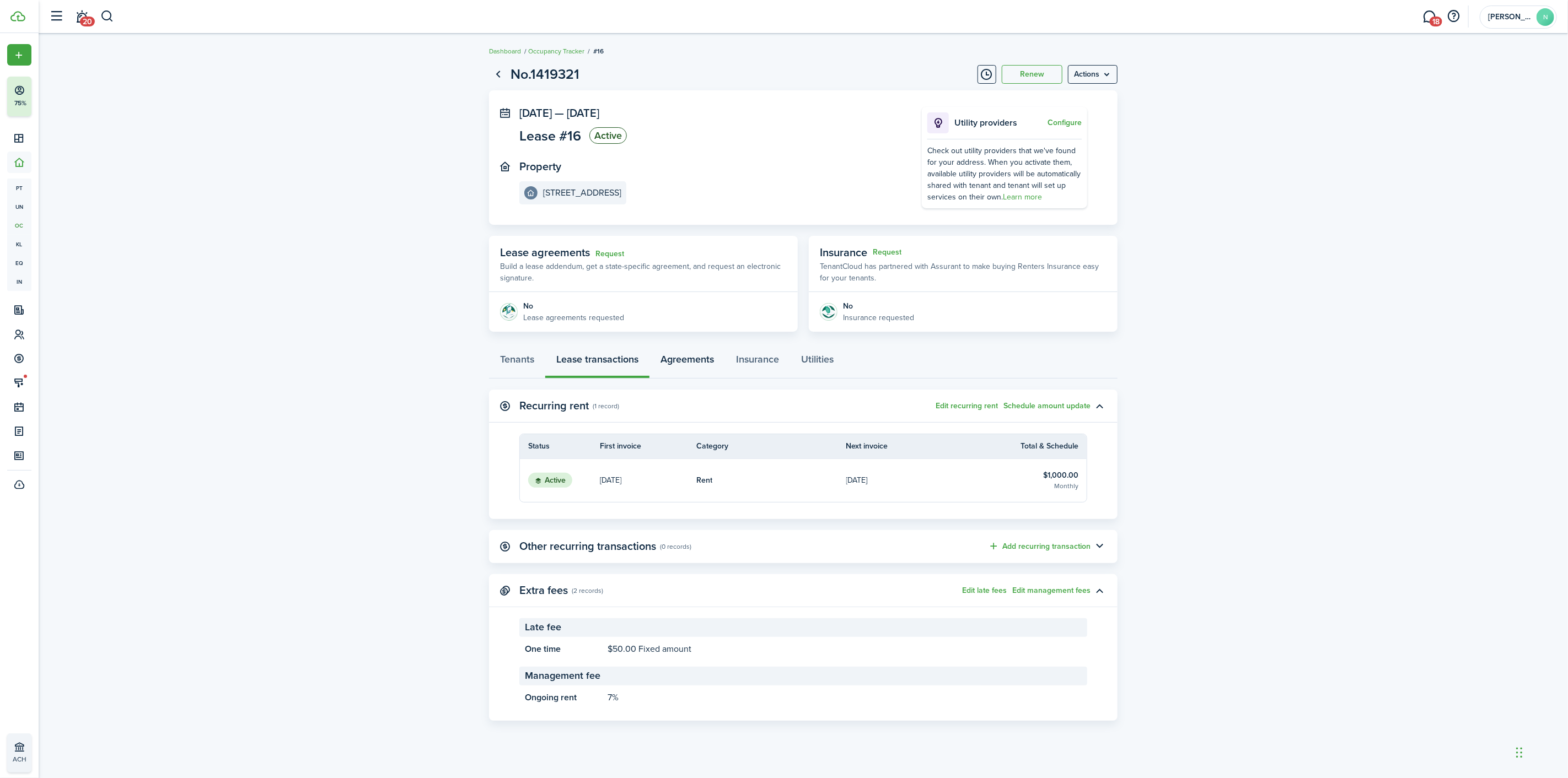
click at [695, 362] on link "Agreements" at bounding box center [687, 362] width 76 height 33
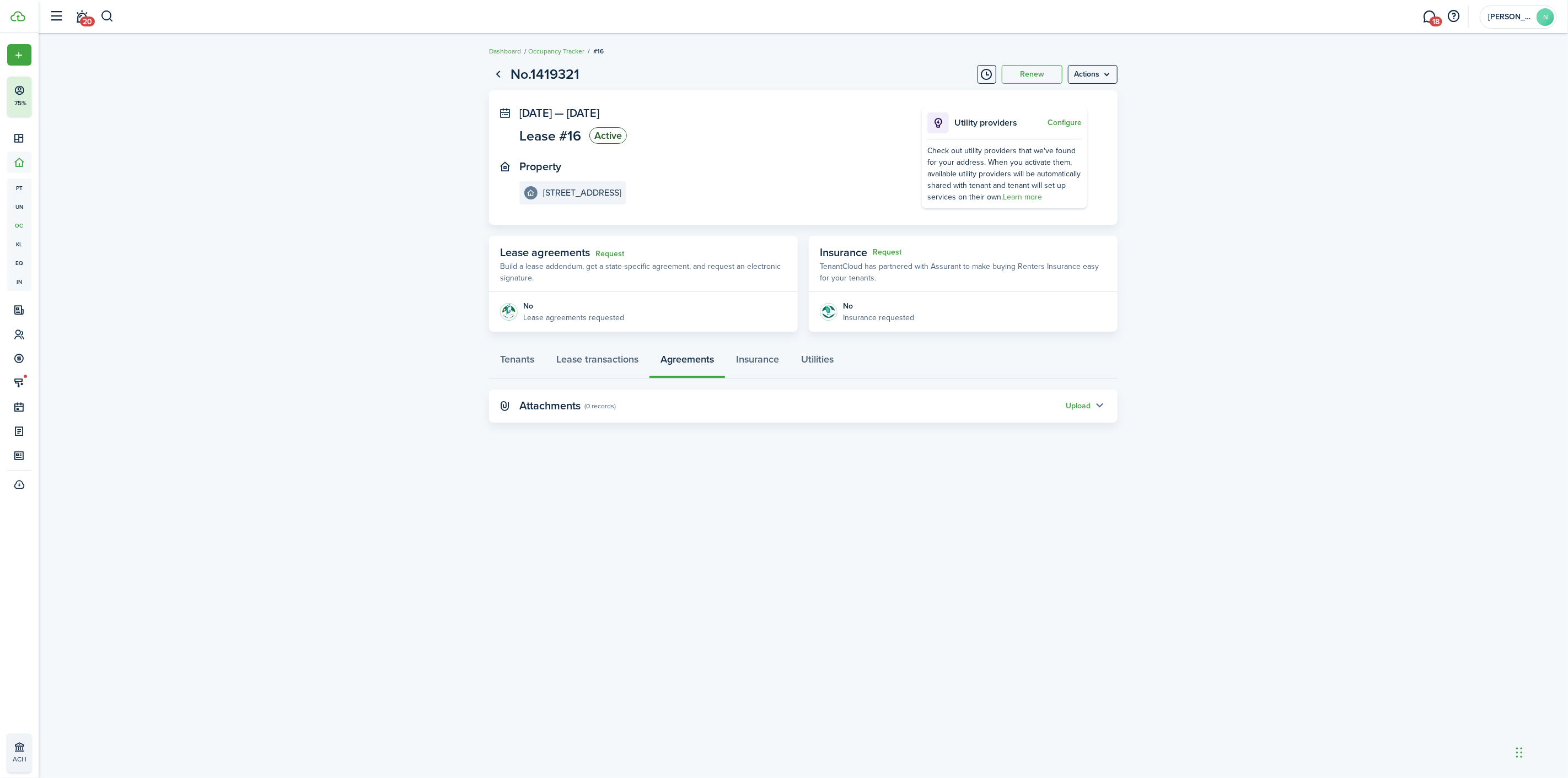
click at [1096, 403] on button "button" at bounding box center [1100, 406] width 19 height 19
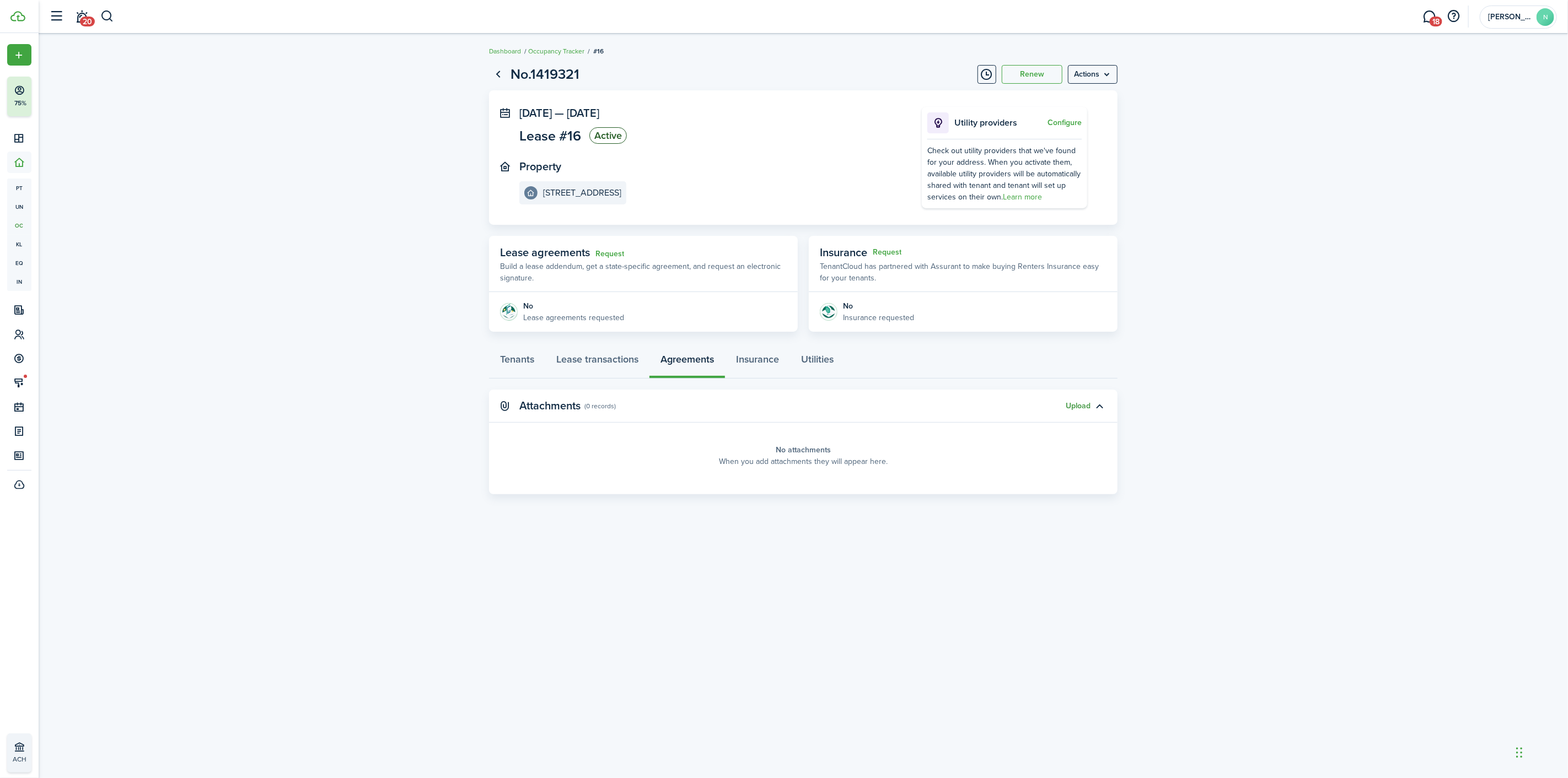
click at [1071, 404] on button "Upload" at bounding box center [1078, 406] width 25 height 9
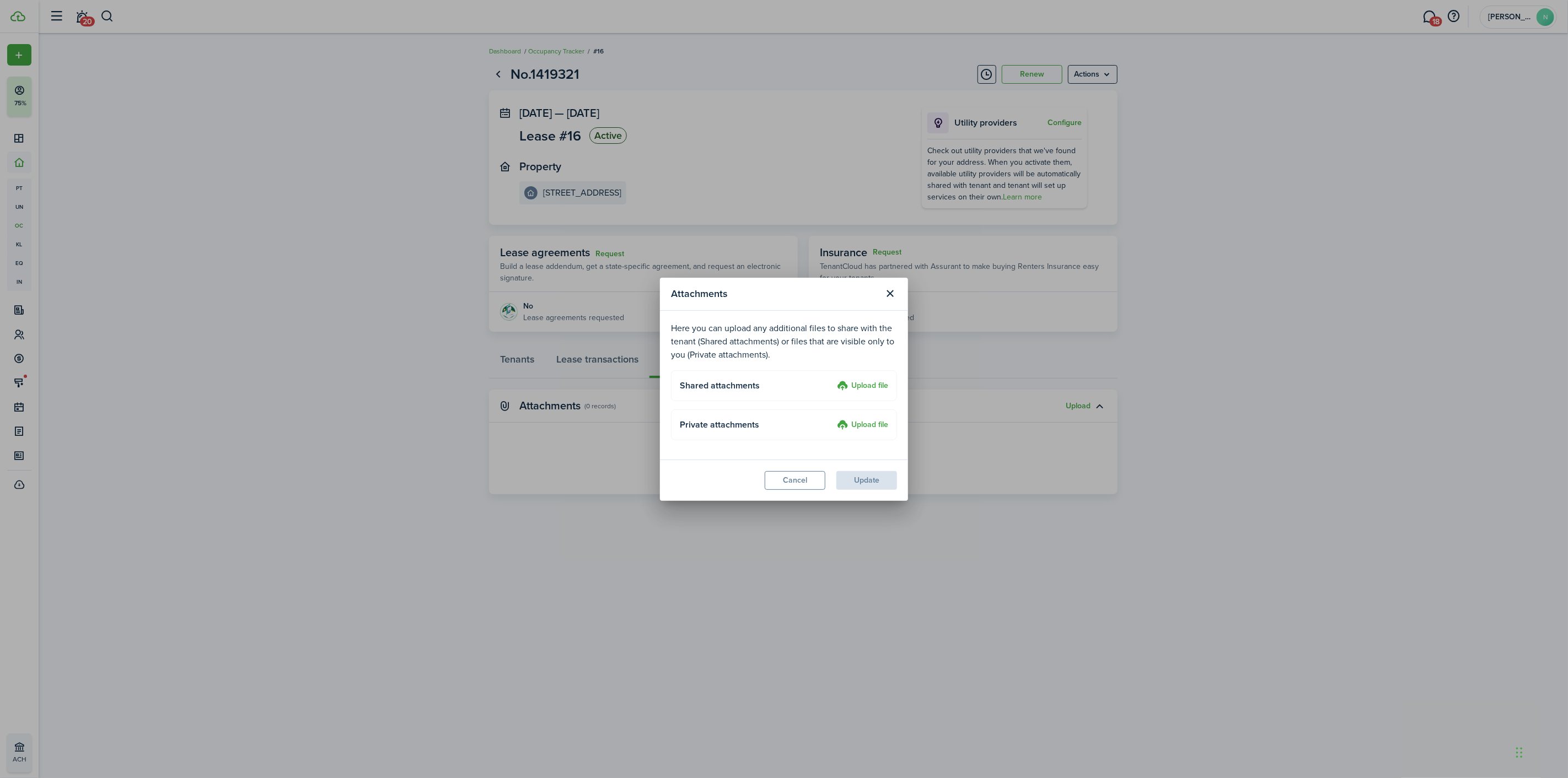
click at [865, 385] on label "Upload file" at bounding box center [862, 386] width 51 height 13
click at [833, 380] on input "Upload file" at bounding box center [833, 380] width 0 height 0
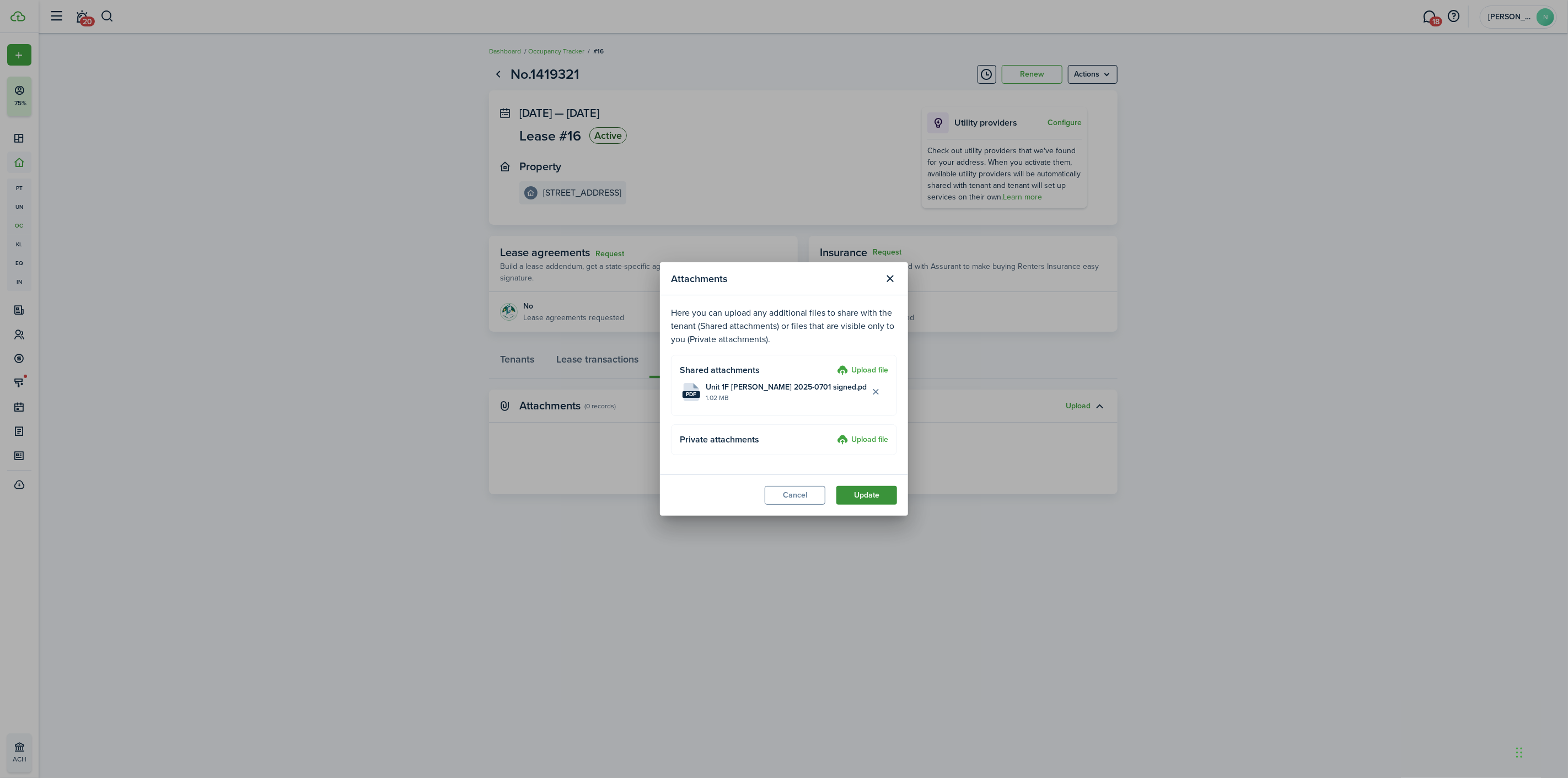
click at [861, 495] on button "Update" at bounding box center [866, 495] width 61 height 19
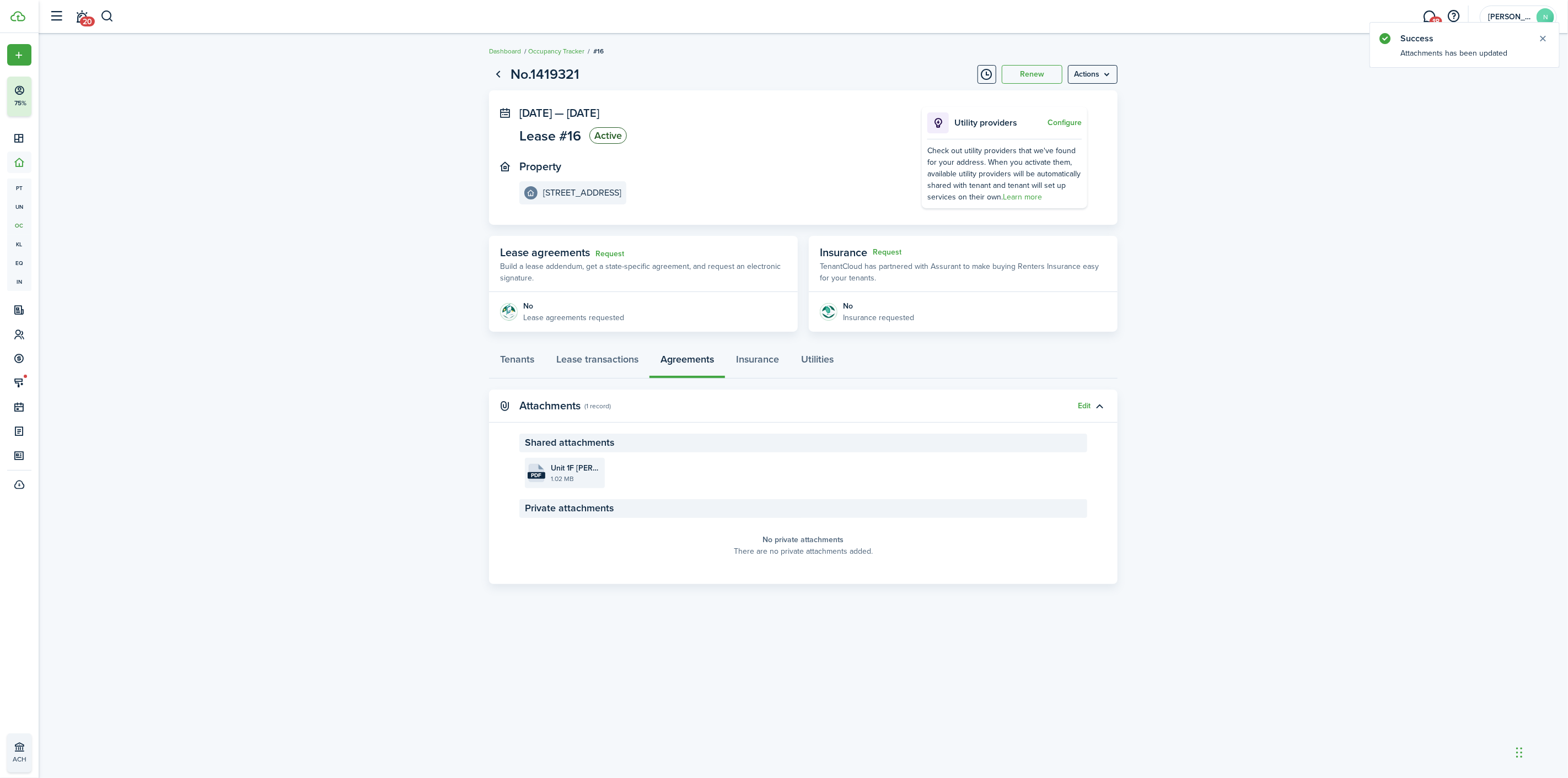
click at [559, 480] on file-size "1.02 MB" at bounding box center [576, 479] width 51 height 10
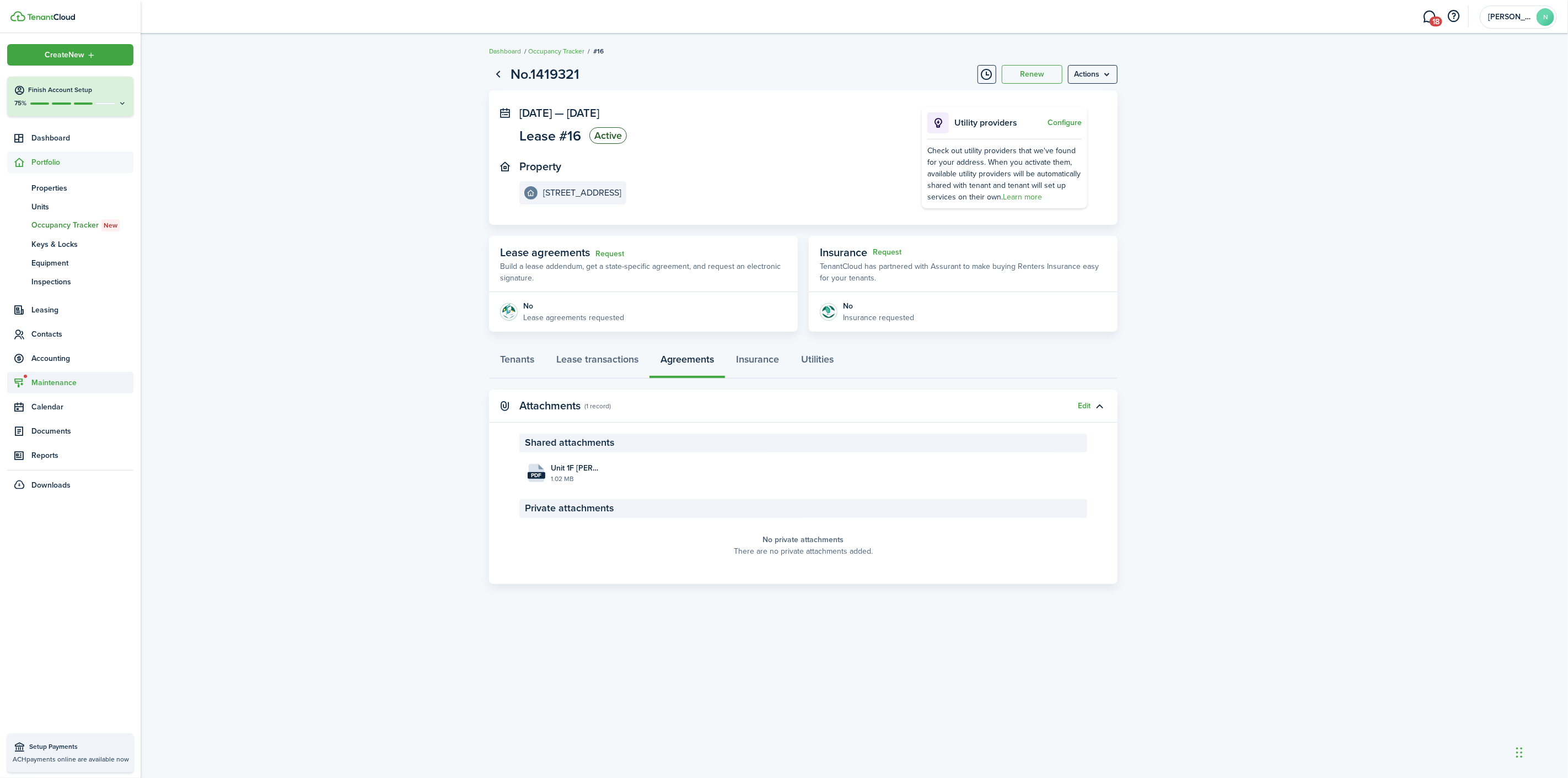
click at [35, 383] on span "Maintenance" at bounding box center [82, 383] width 102 height 12
click at [80, 309] on span "Requests Board" at bounding box center [82, 304] width 102 height 12
